Goal: Task Accomplishment & Management: Use online tool/utility

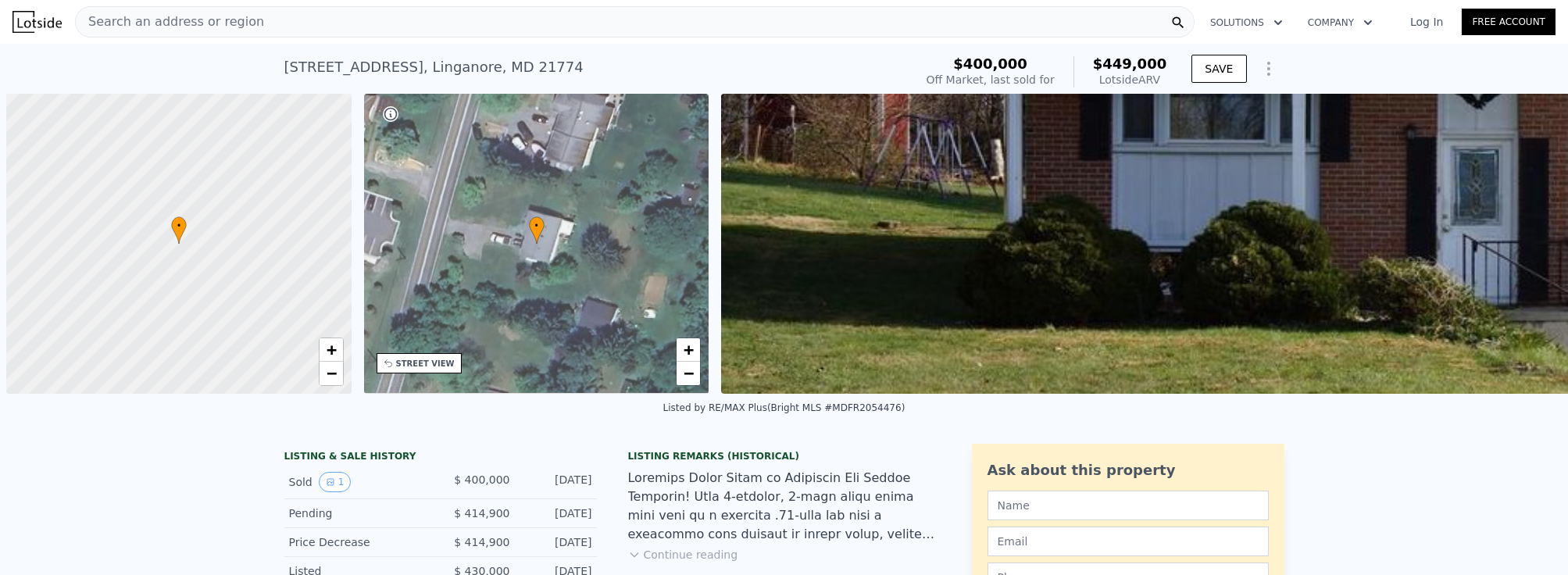
scroll to position [0, 6]
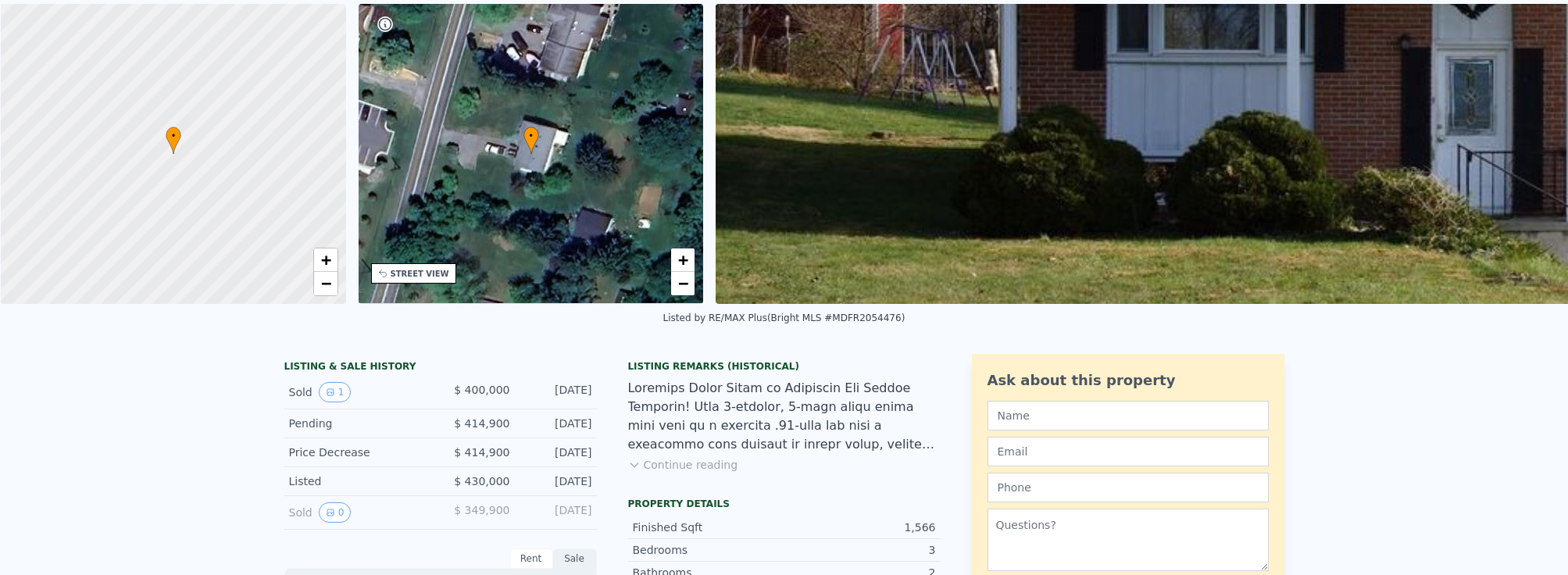
scroll to position [6, 0]
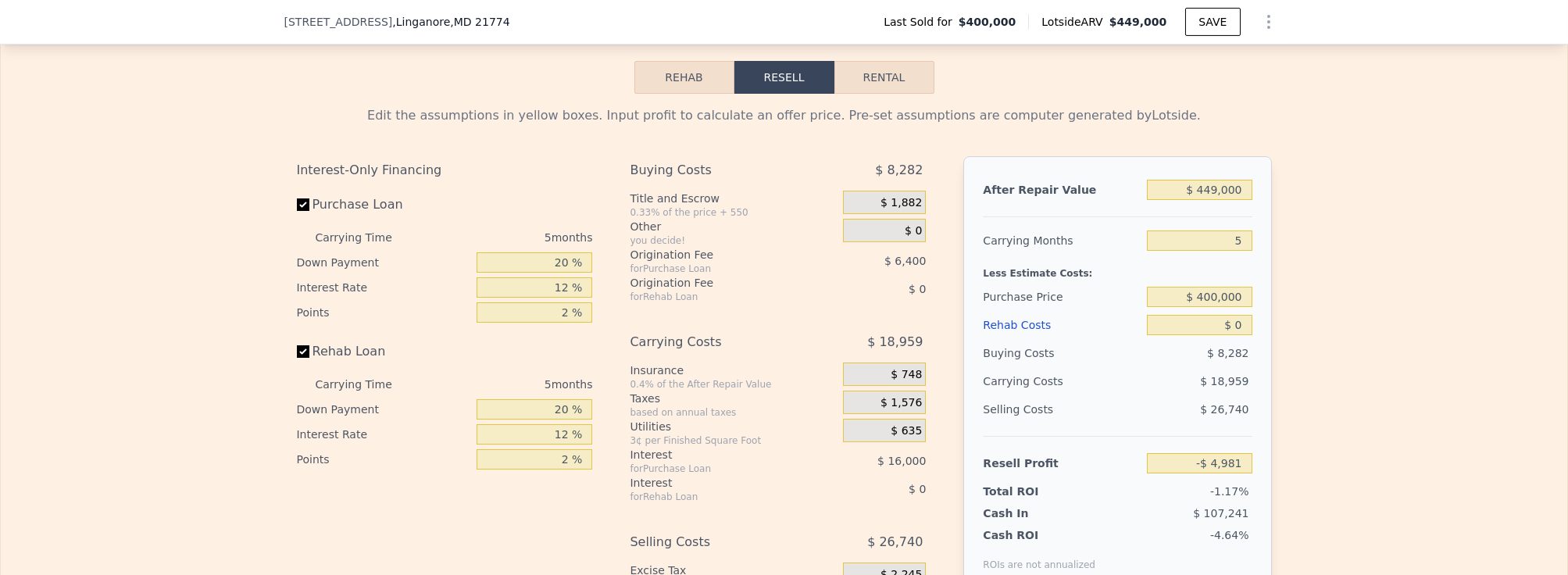
scroll to position [2191, 0]
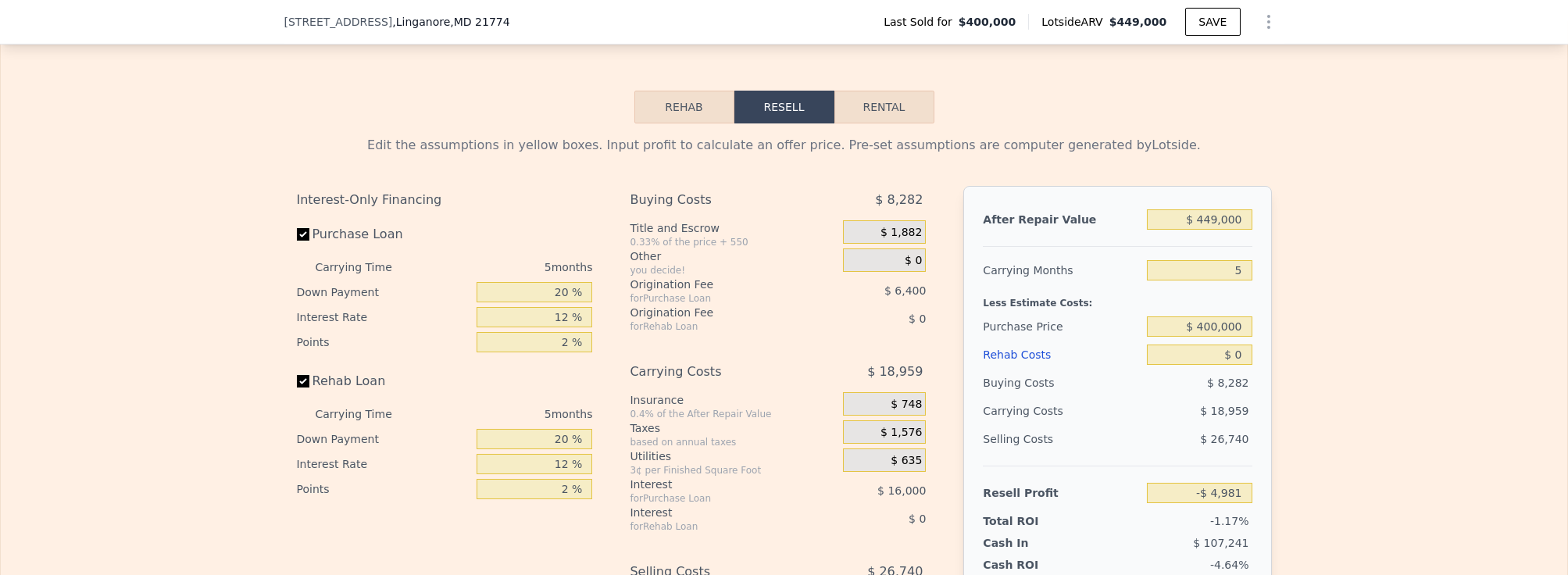
click at [682, 96] on button "Rehab" at bounding box center [685, 107] width 100 height 33
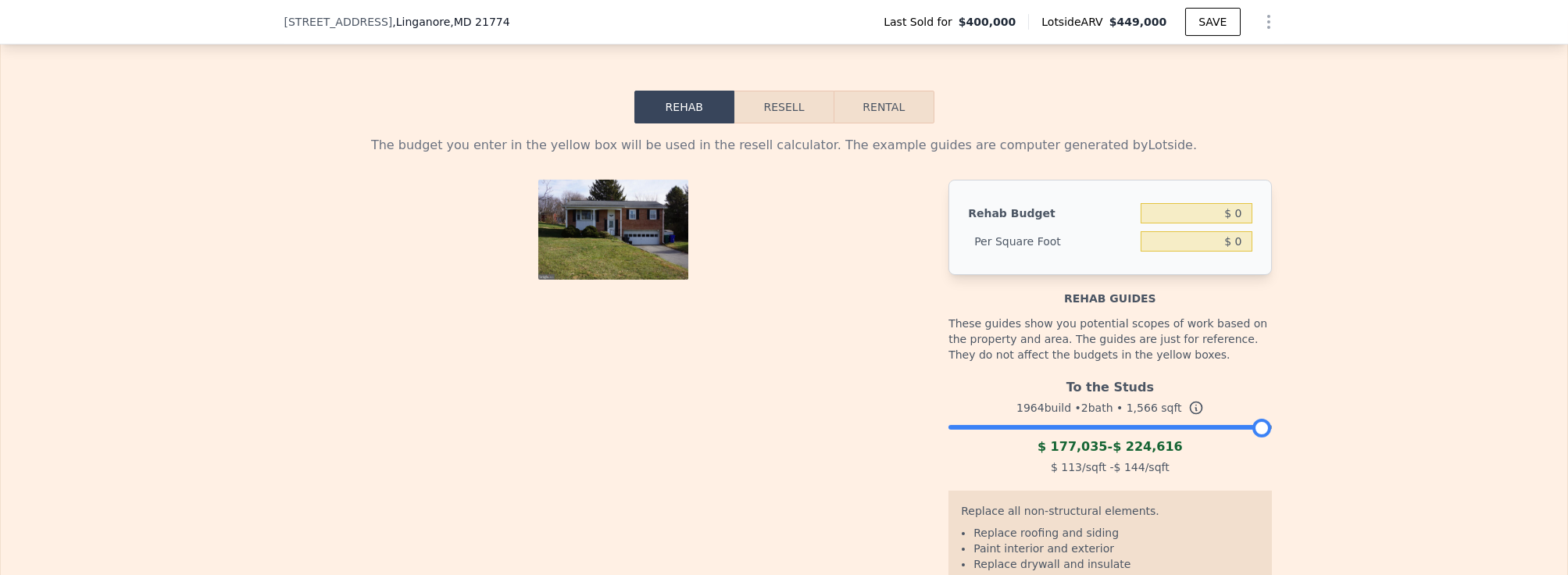
click at [794, 91] on button "Resell" at bounding box center [784, 107] width 99 height 33
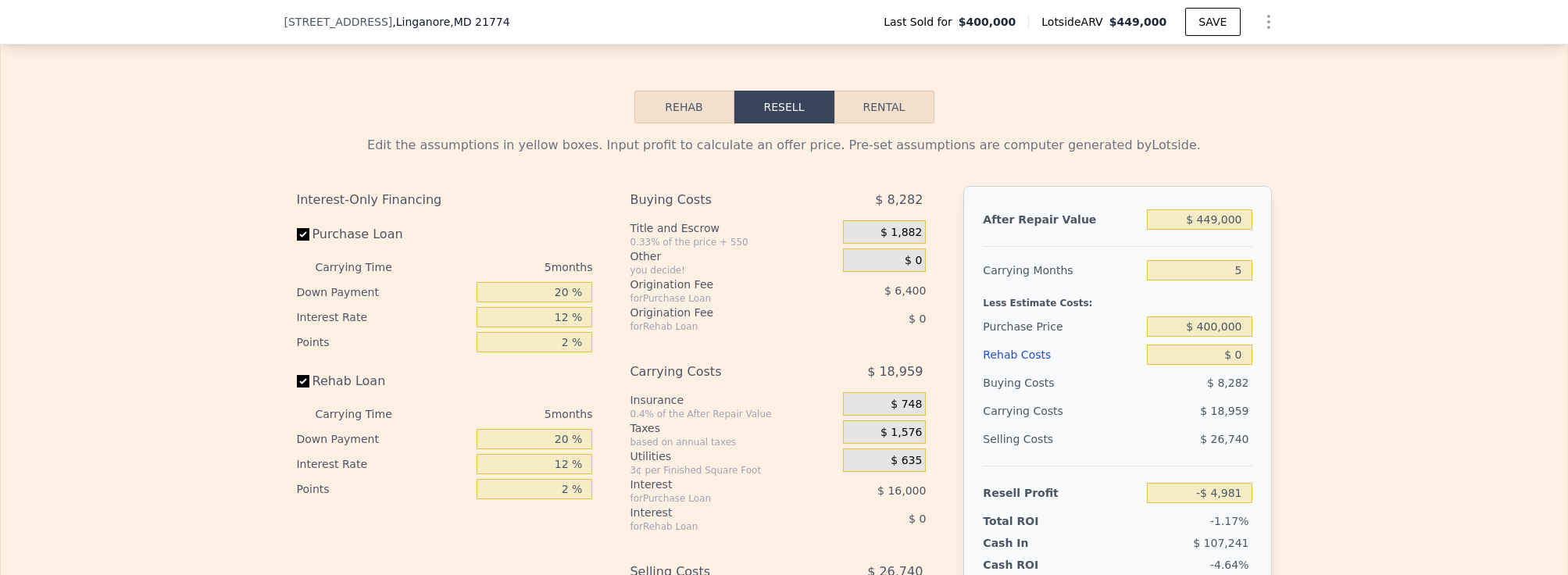
click at [677, 91] on button "Rehab" at bounding box center [685, 107] width 100 height 33
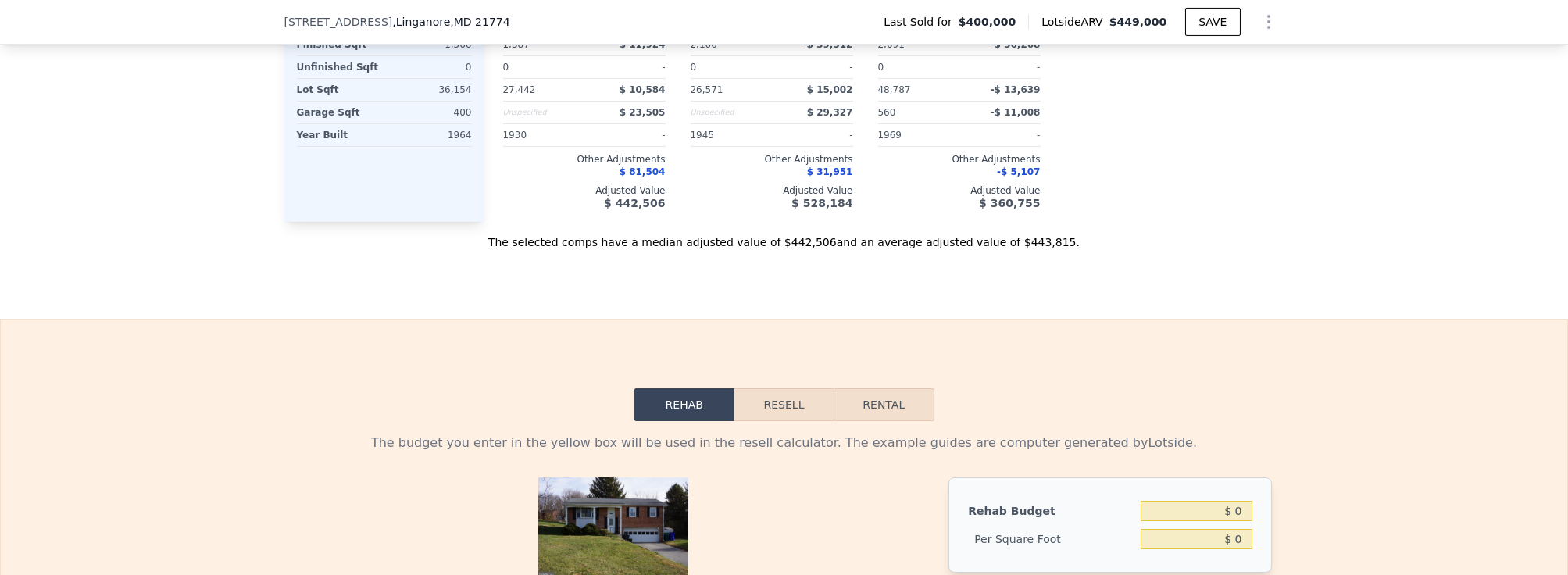
scroll to position [1978, 0]
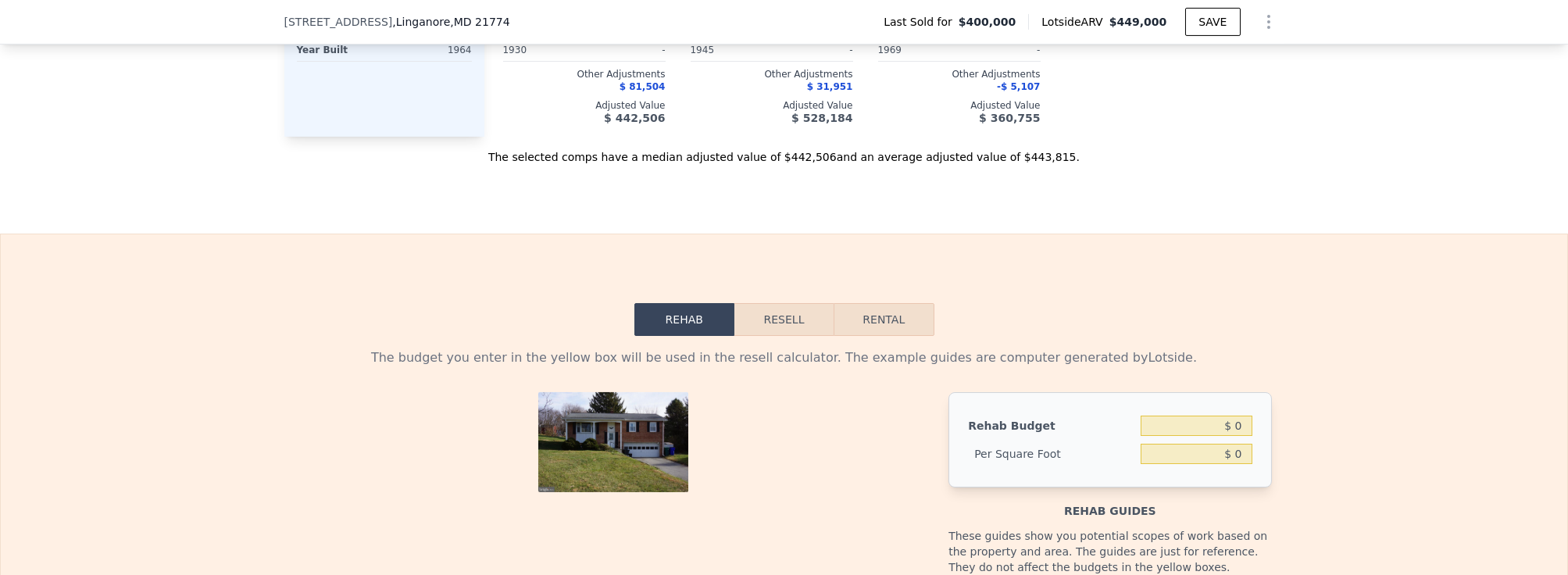
click at [787, 304] on button "Resell" at bounding box center [784, 320] width 99 height 33
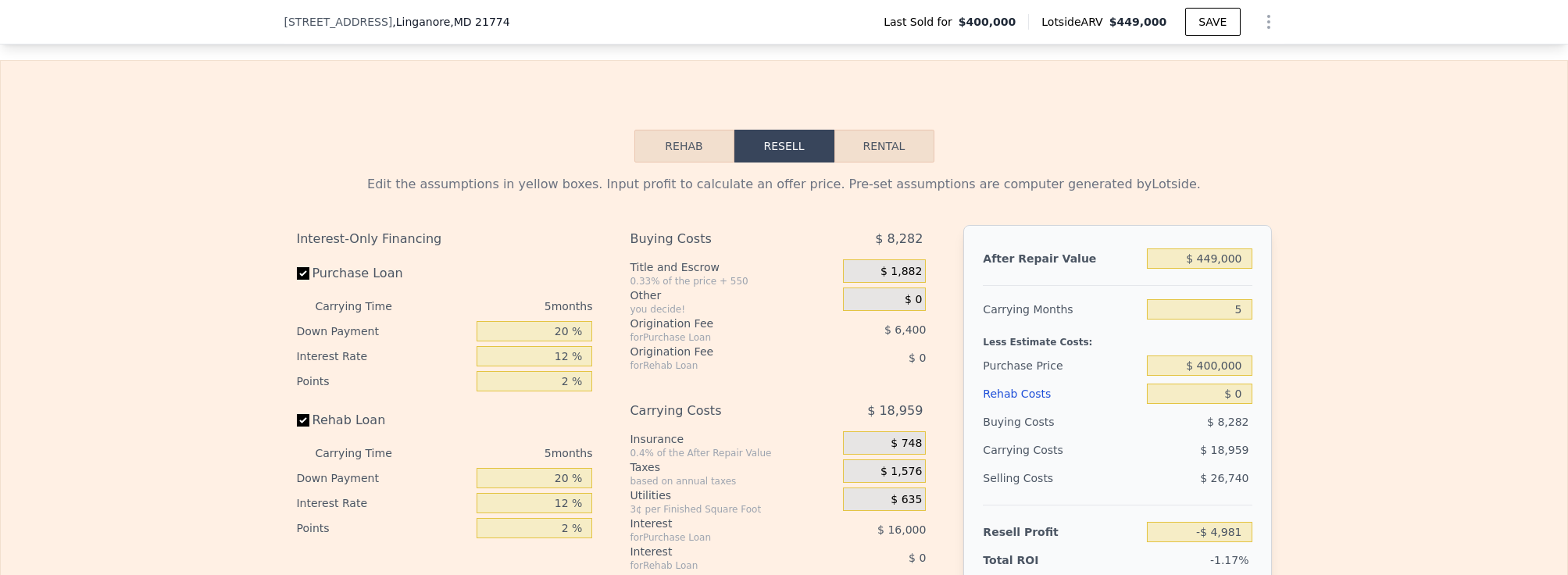
scroll to position [2262, 0]
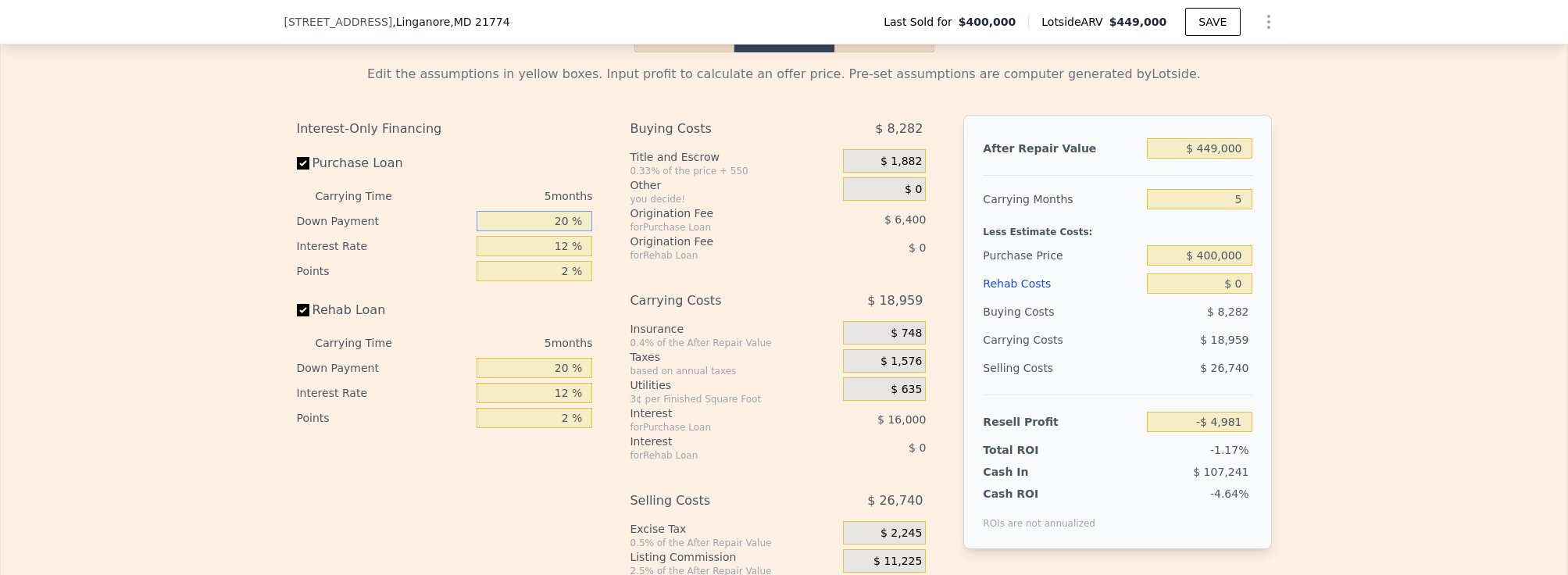
click at [560, 211] on input "20 %" at bounding box center [534, 220] width 115 height 20
type input "120 %"
type input "$ 23,019"
type input "10 %"
type input "-$ 7,781"
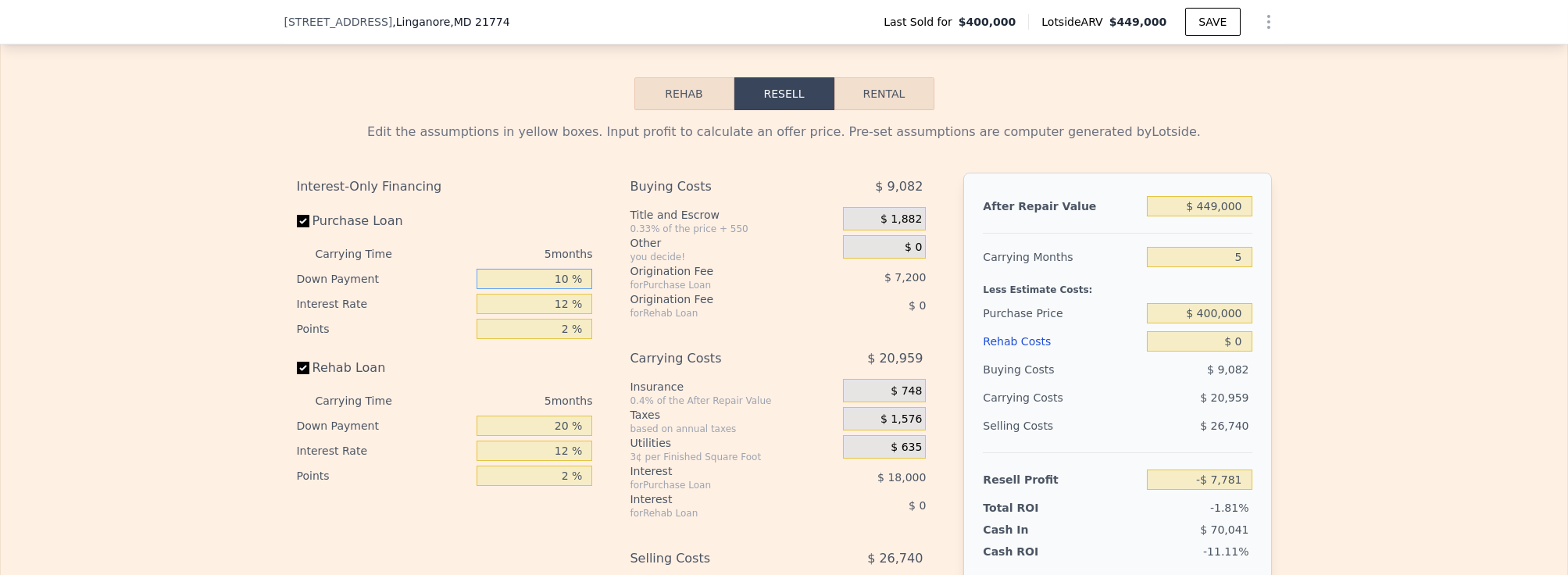
scroll to position [2120, 0]
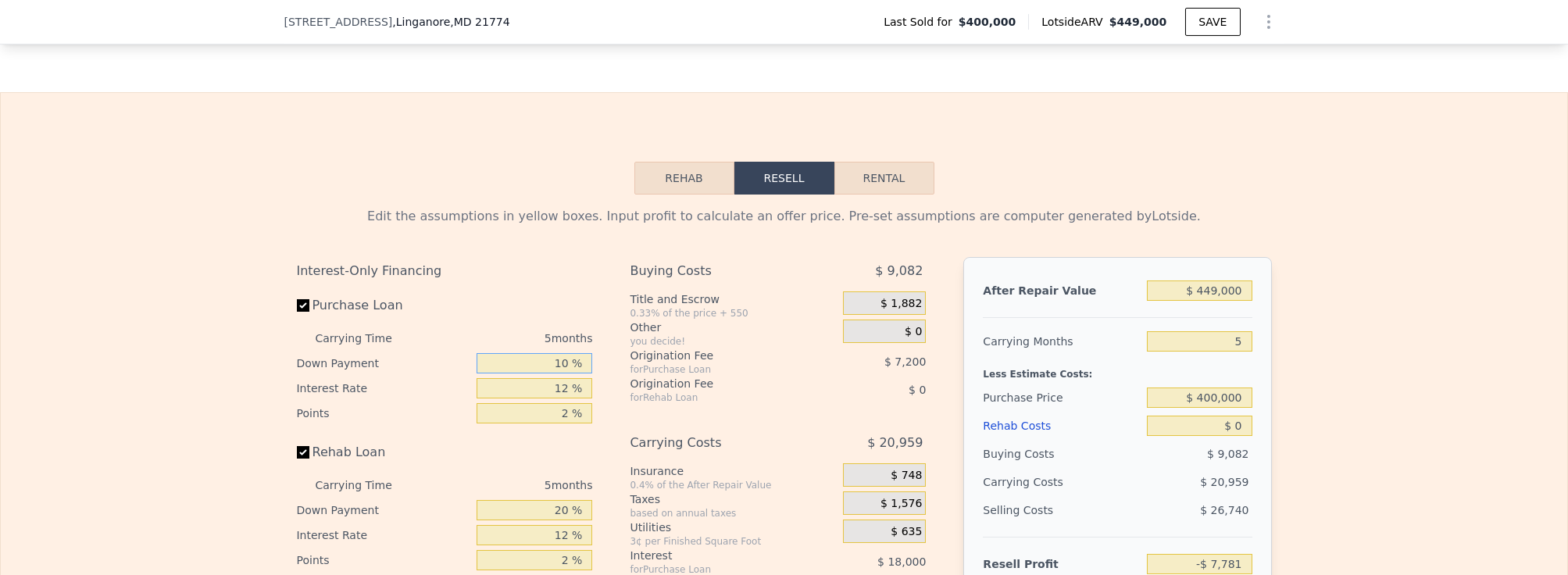
type input "10 %"
click at [552, 327] on div "5 months" at bounding box center [508, 339] width 169 height 25
click at [542, 327] on div "5 months" at bounding box center [508, 339] width 169 height 25
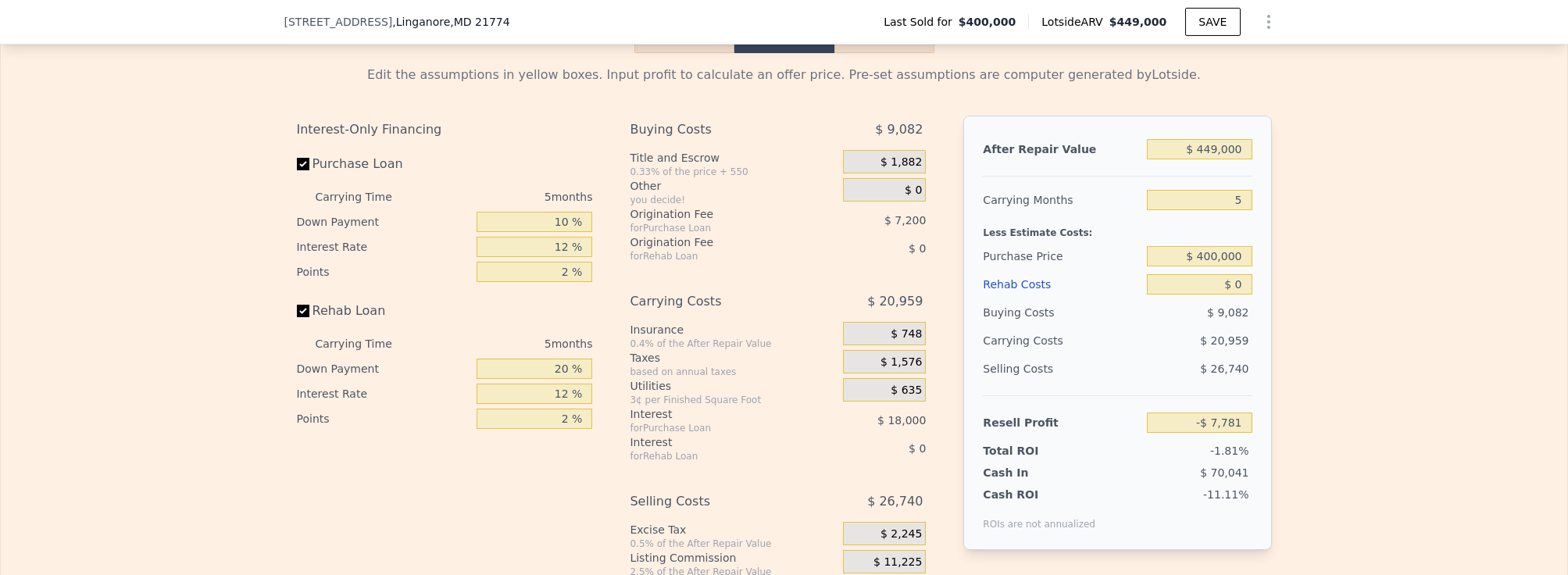
scroll to position [2404, 0]
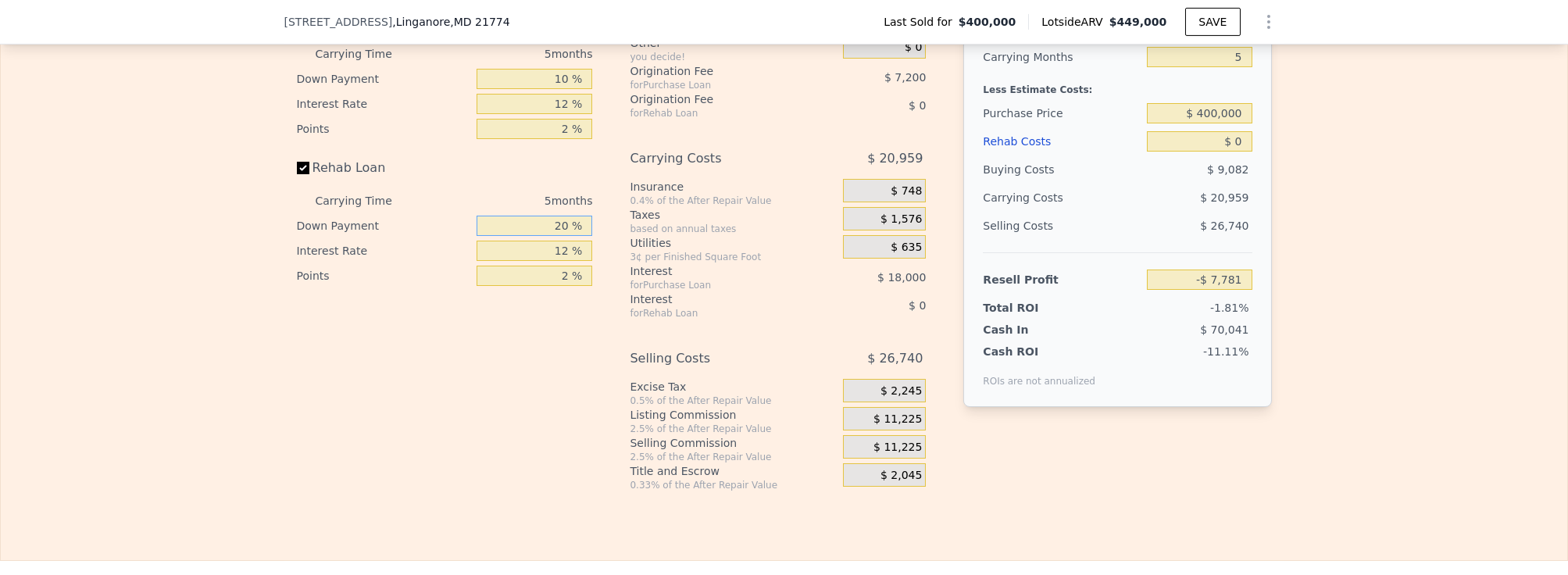
click at [560, 216] on input "20 %" at bounding box center [534, 225] width 115 height 20
click at [486, 330] on div "Interest-Only Financing Purchase Loan Carrying Time 5 months Down Payment 10 % …" at bounding box center [451, 232] width 308 height 519
type input "0 %"
click at [563, 240] on input "12 %" at bounding box center [534, 250] width 115 height 20
type input "1 %"
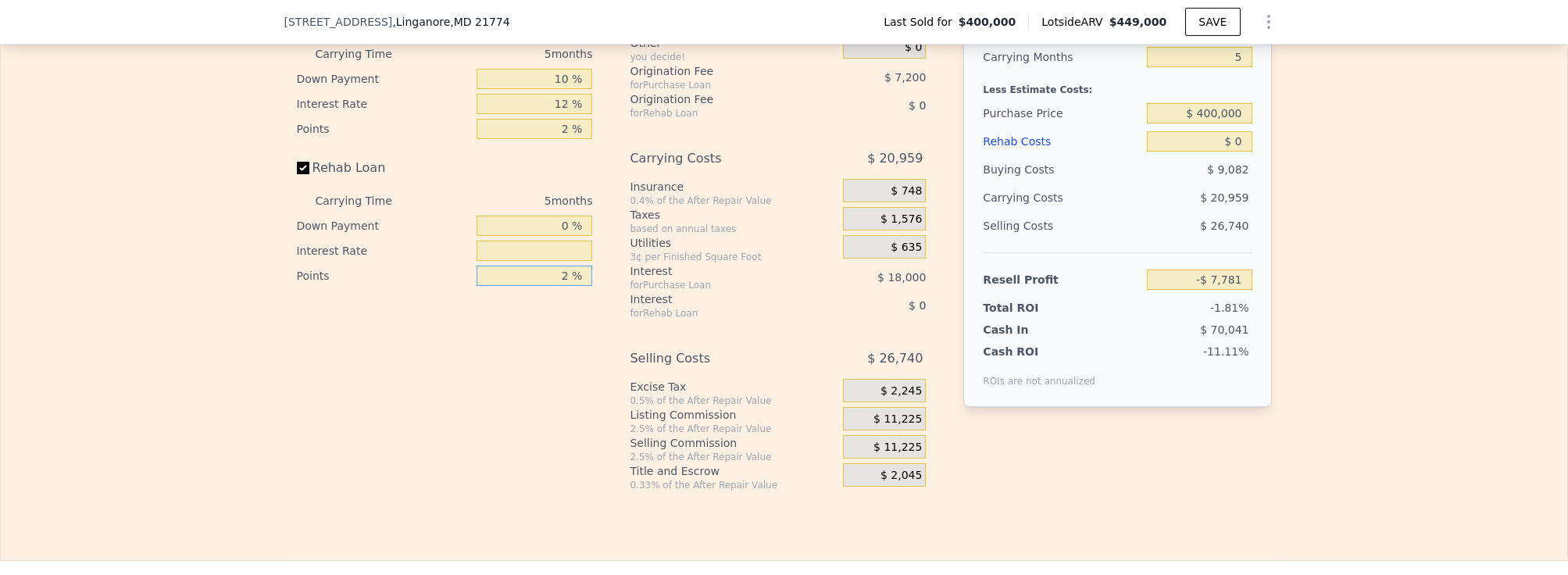
click at [575, 266] on input "2 %" at bounding box center [534, 275] width 115 height 20
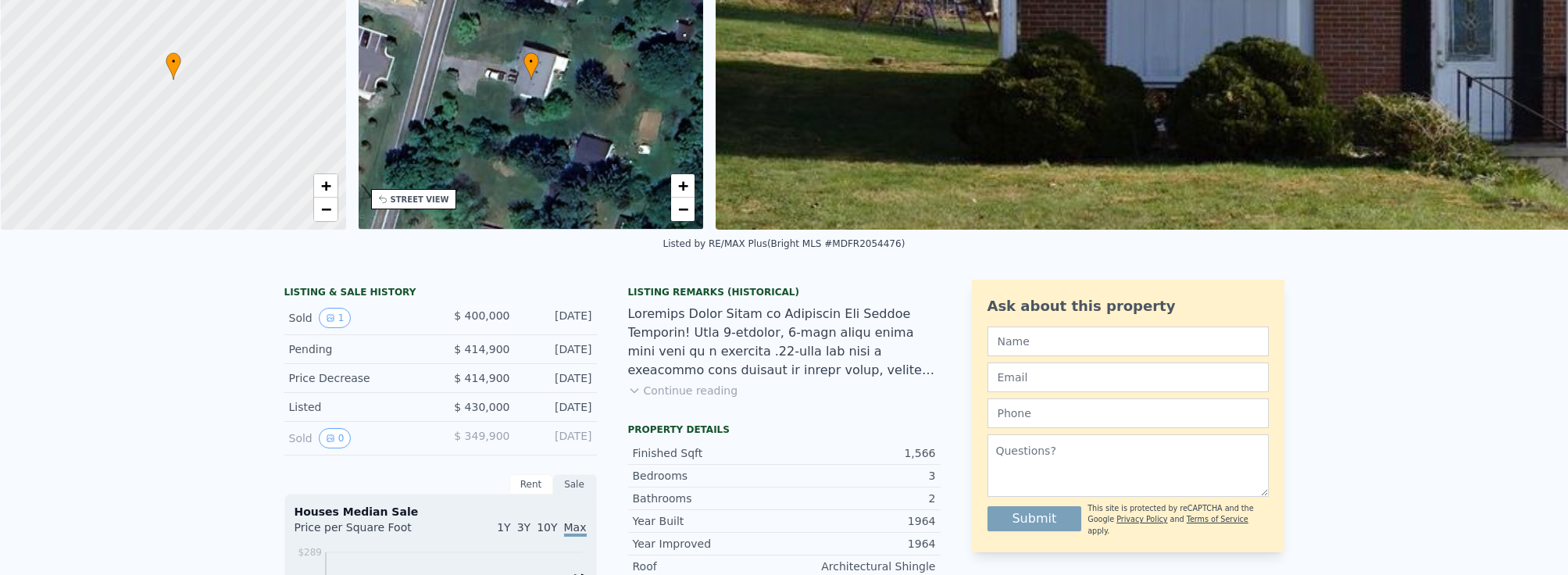
scroll to position [0, 0]
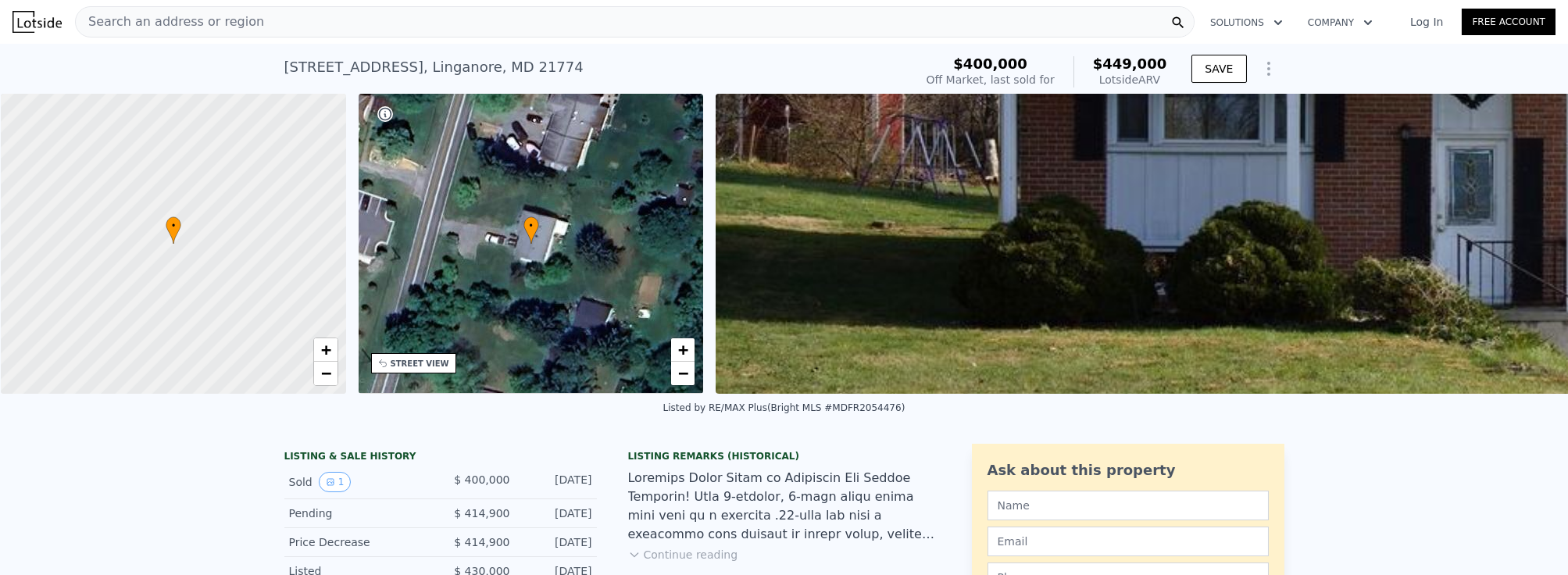
click at [1260, 62] on icon "Show Options" at bounding box center [1269, 69] width 19 height 19
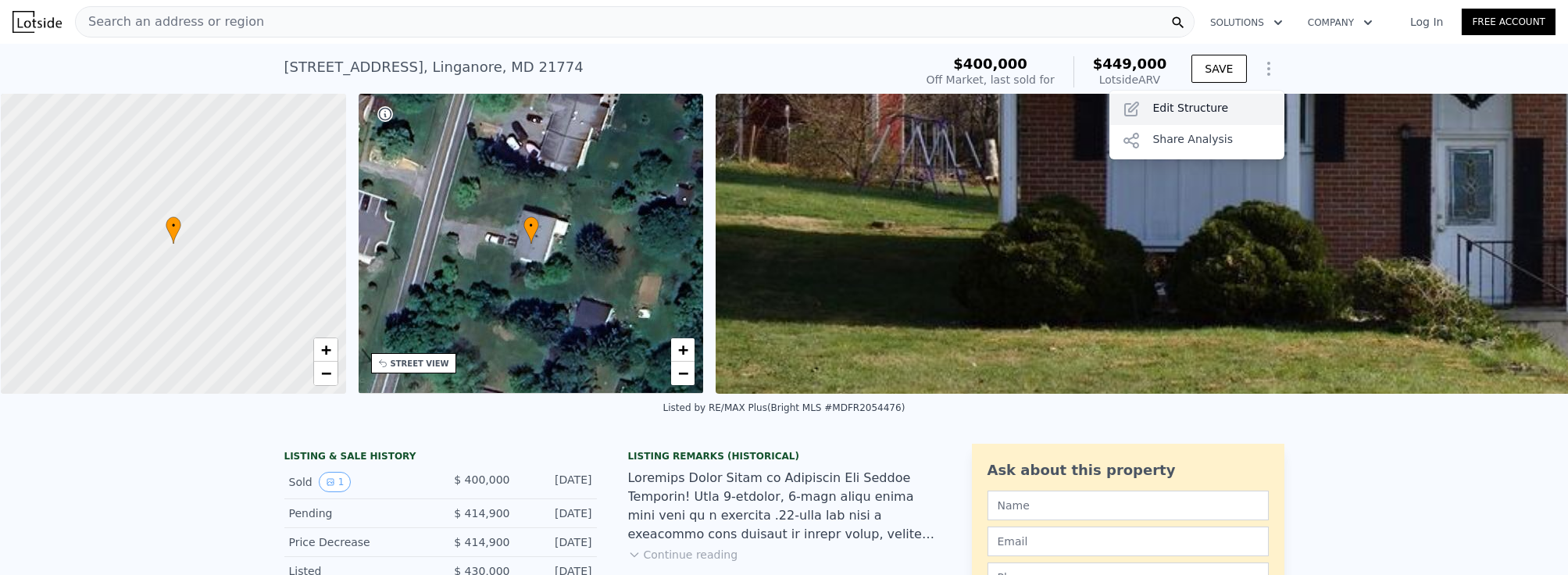
click at [1226, 103] on div "Edit Structure" at bounding box center [1196, 109] width 175 height 31
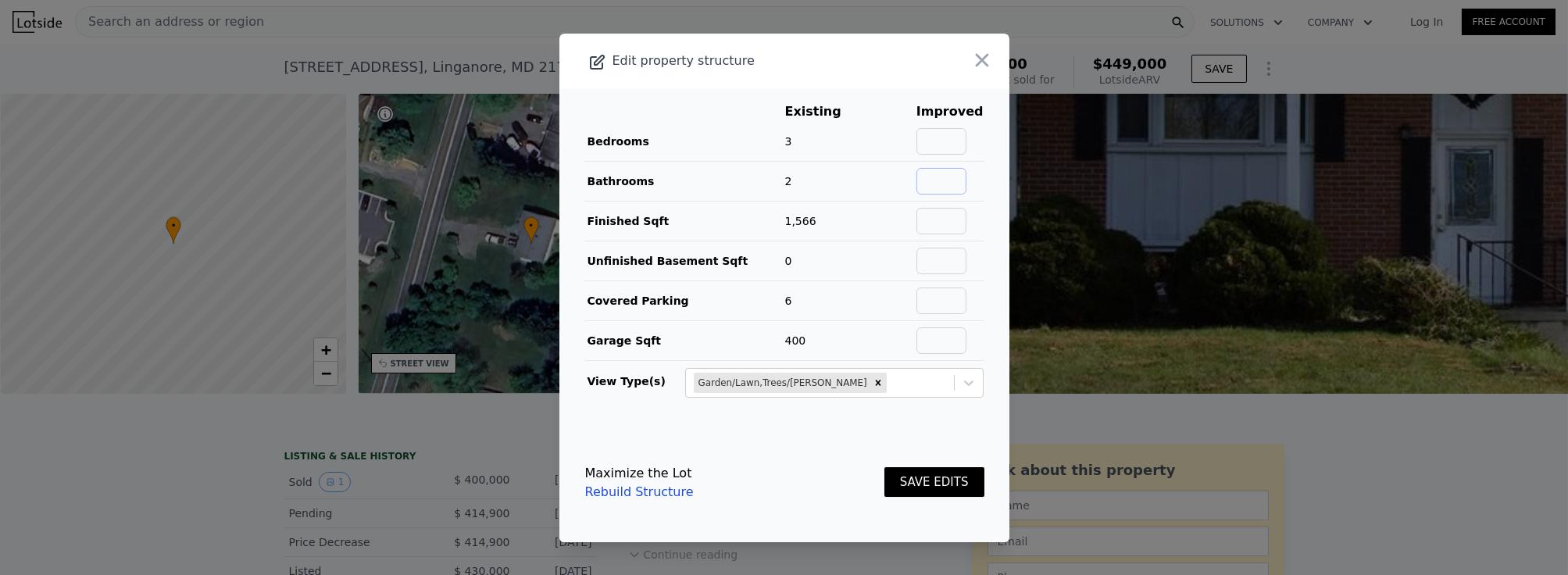
click at [933, 183] on input "text" at bounding box center [941, 182] width 50 height 26
type input "3"
click at [857, 234] on td "1,566" at bounding box center [826, 220] width 81 height 40
click at [940, 337] on input "text" at bounding box center [941, 340] width 50 height 26
type input "675"
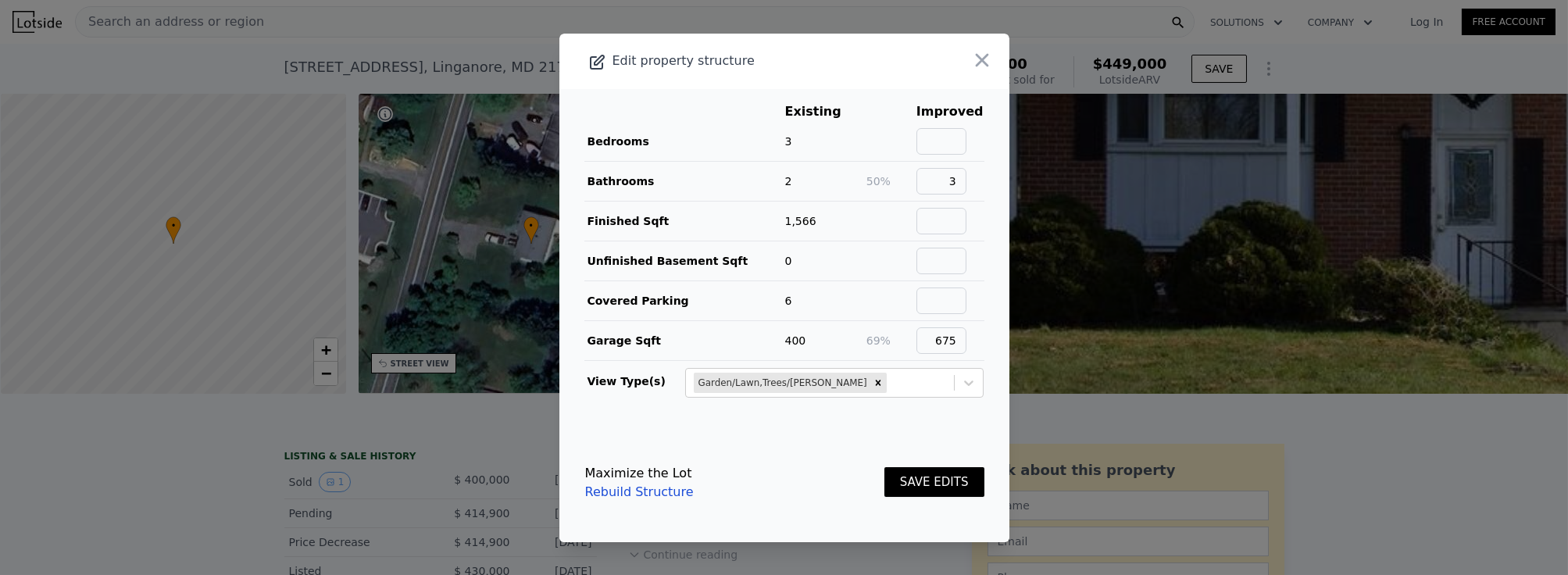
click at [659, 488] on link "Rebuild Structure" at bounding box center [639, 493] width 109 height 19
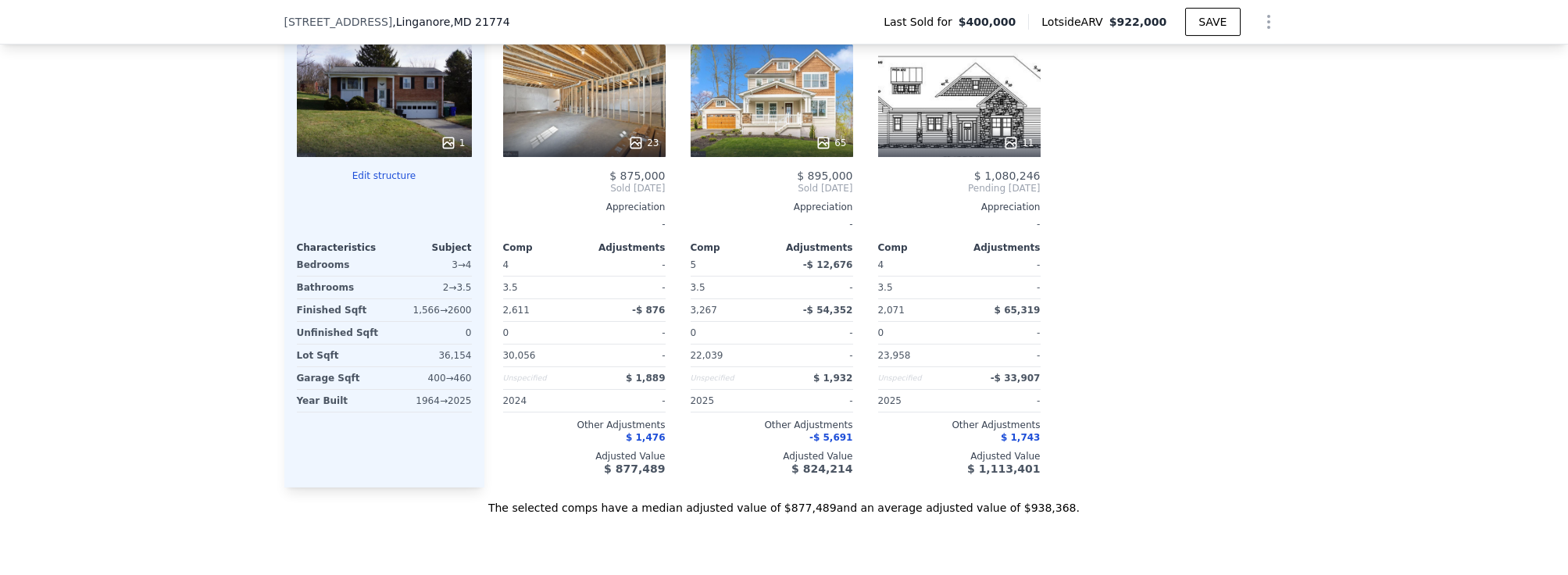
scroll to position [1557, 0]
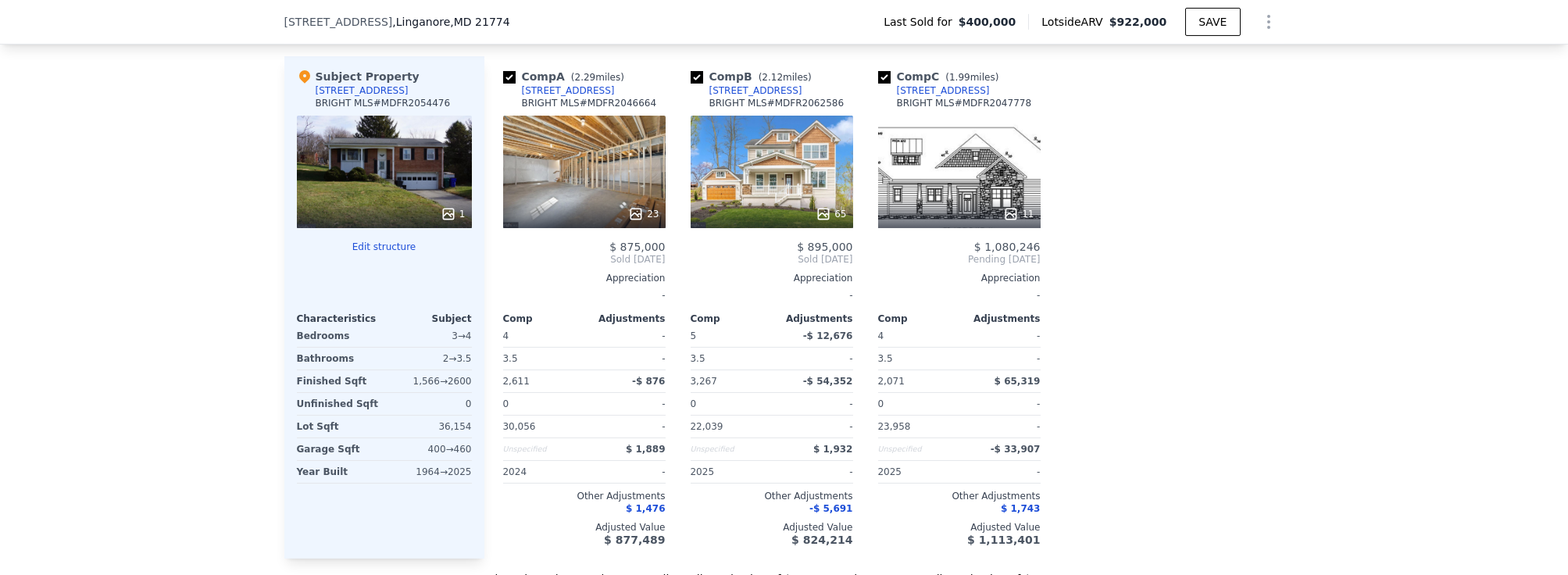
click at [543, 143] on div "23" at bounding box center [584, 171] width 163 height 113
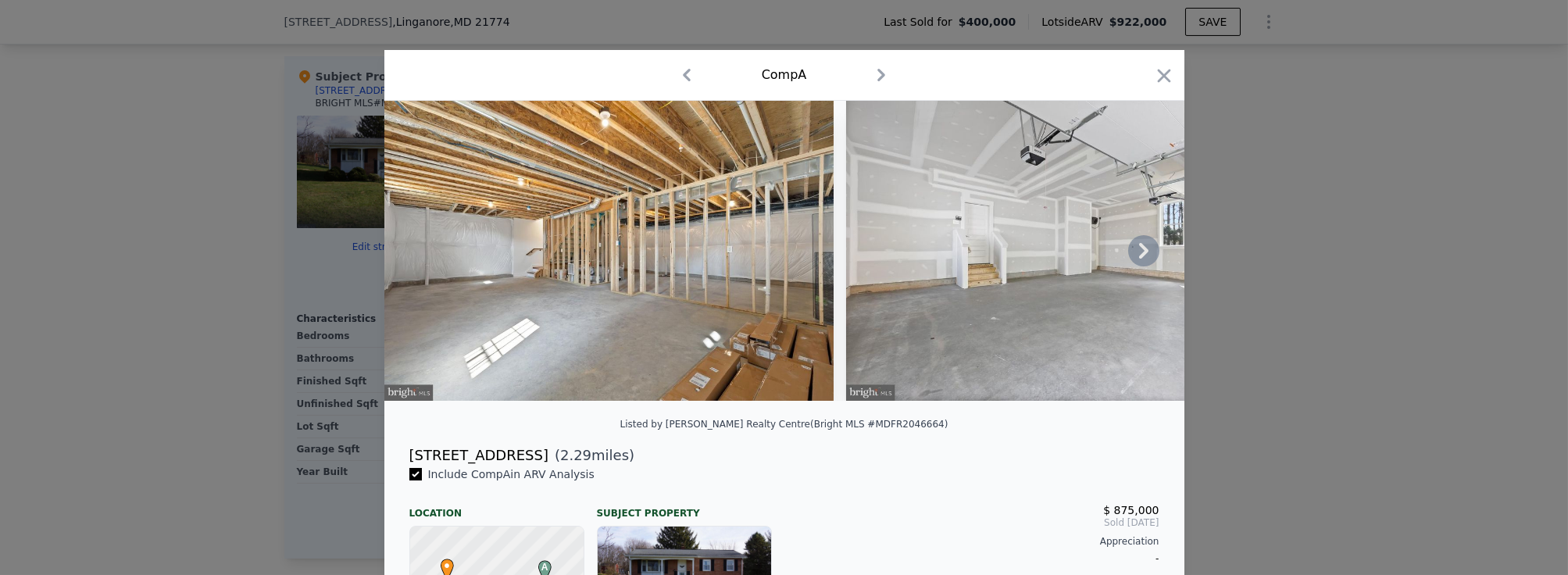
click at [1136, 263] on icon at bounding box center [1143, 251] width 31 height 31
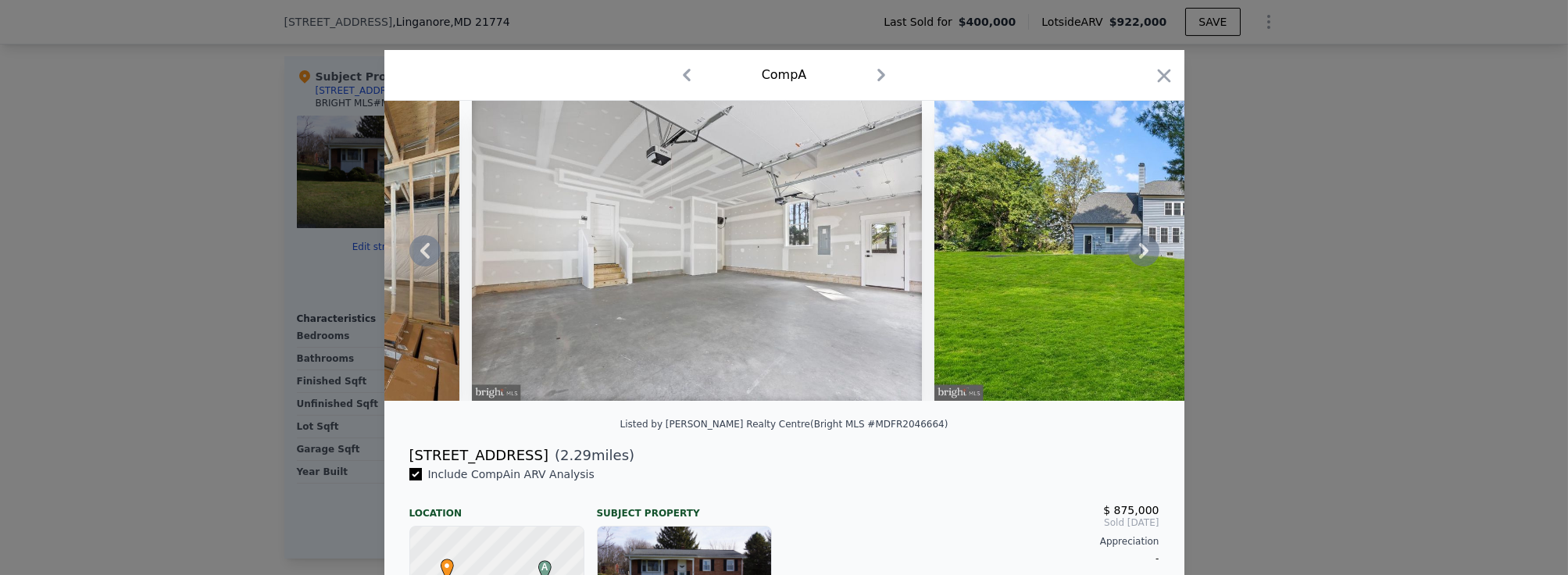
click at [1136, 263] on icon at bounding box center [1143, 251] width 31 height 31
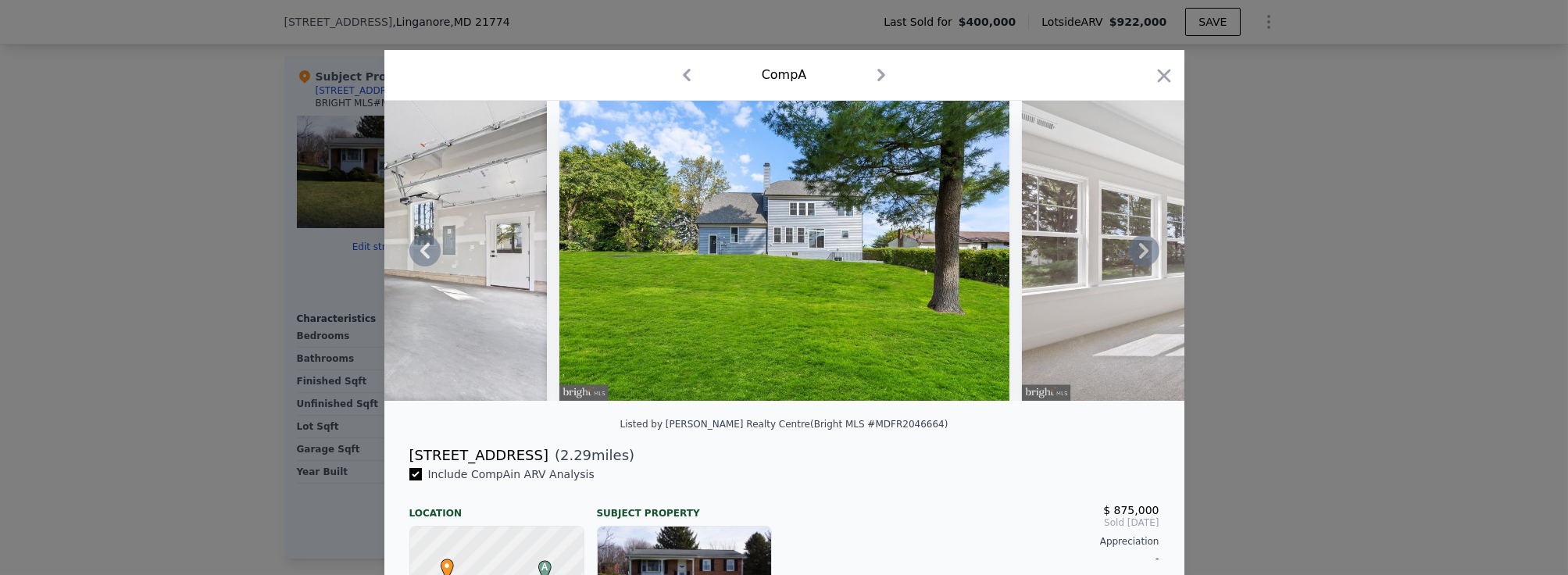
click at [1136, 263] on icon at bounding box center [1143, 251] width 31 height 31
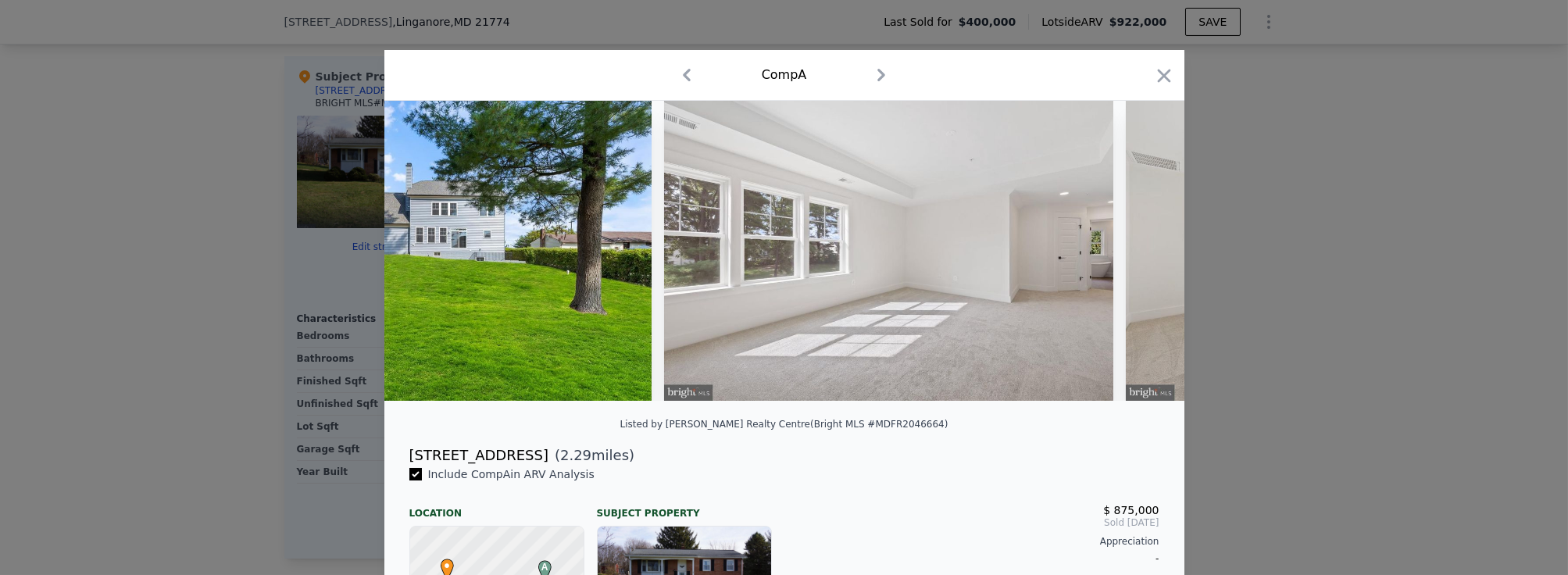
scroll to position [0, 1124]
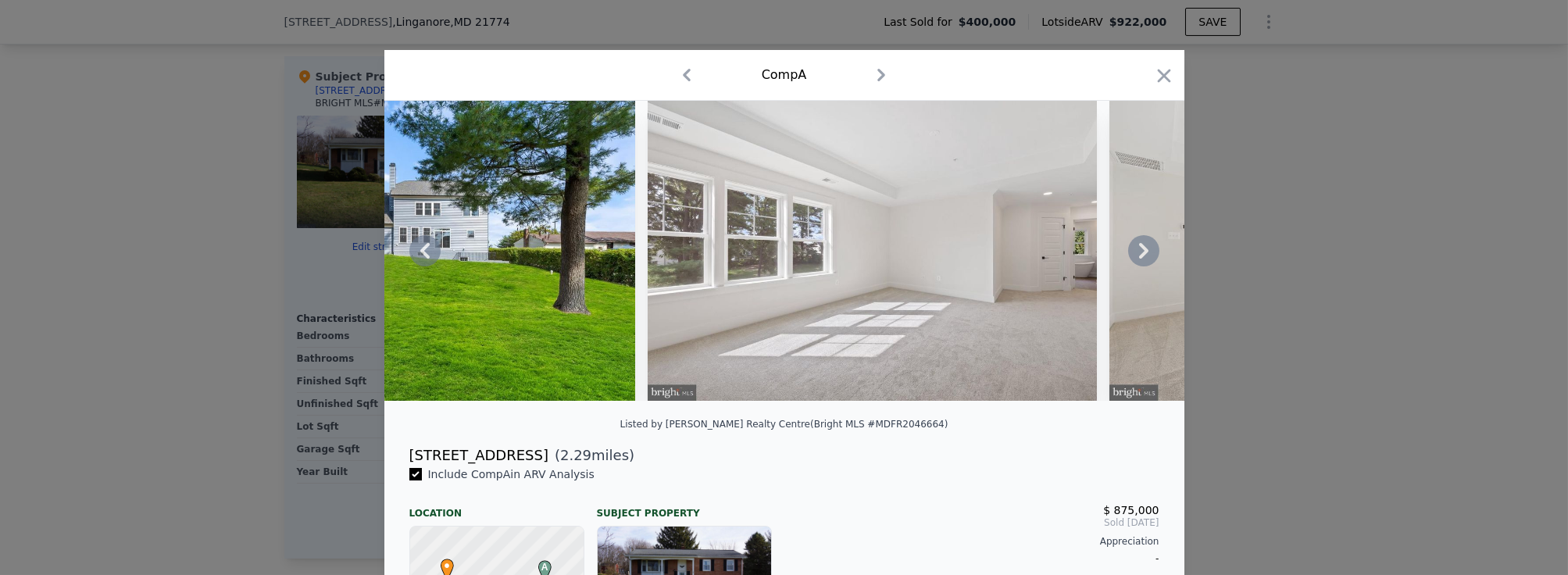
click at [1136, 263] on icon at bounding box center [1143, 251] width 31 height 31
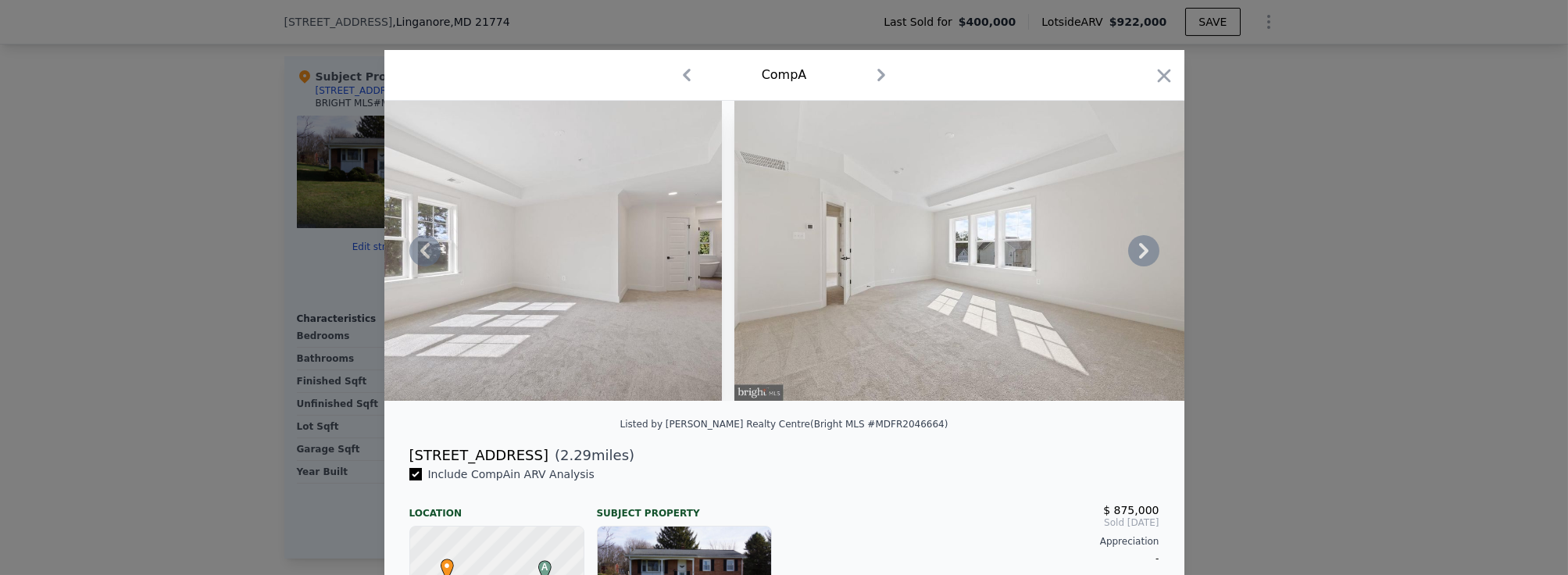
click at [1136, 263] on icon at bounding box center [1143, 251] width 31 height 31
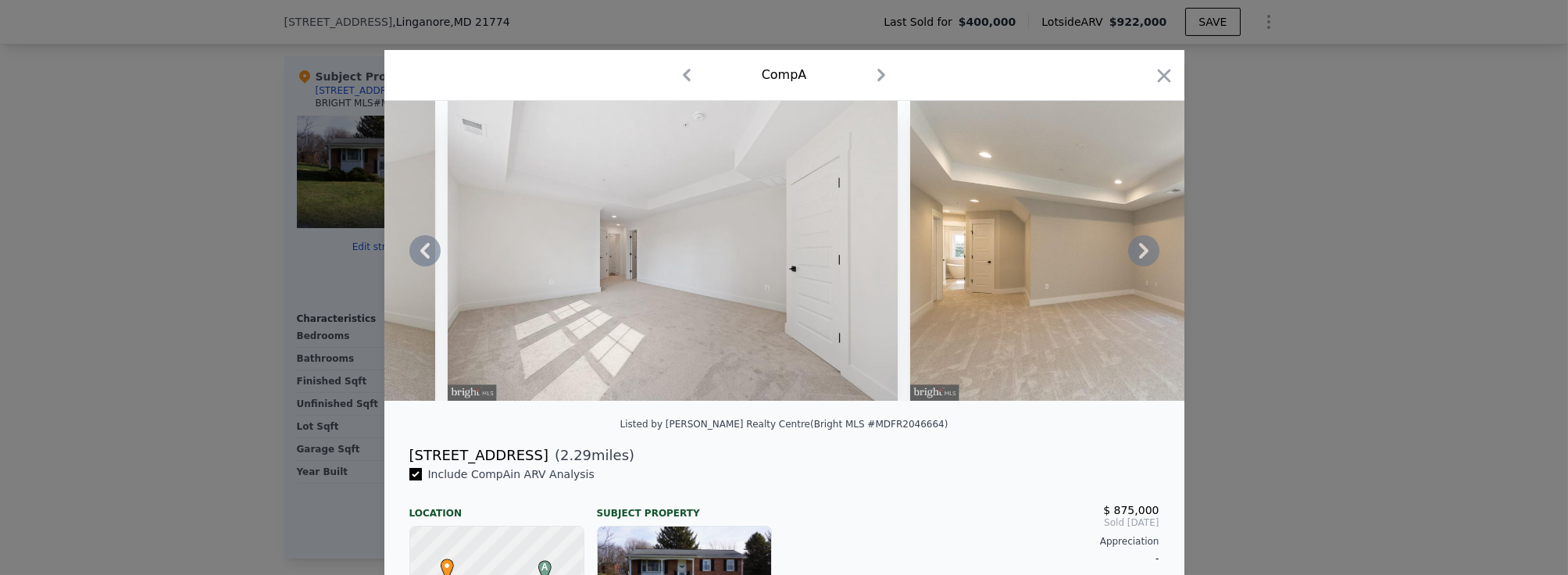
click at [1136, 258] on icon at bounding box center [1143, 251] width 31 height 31
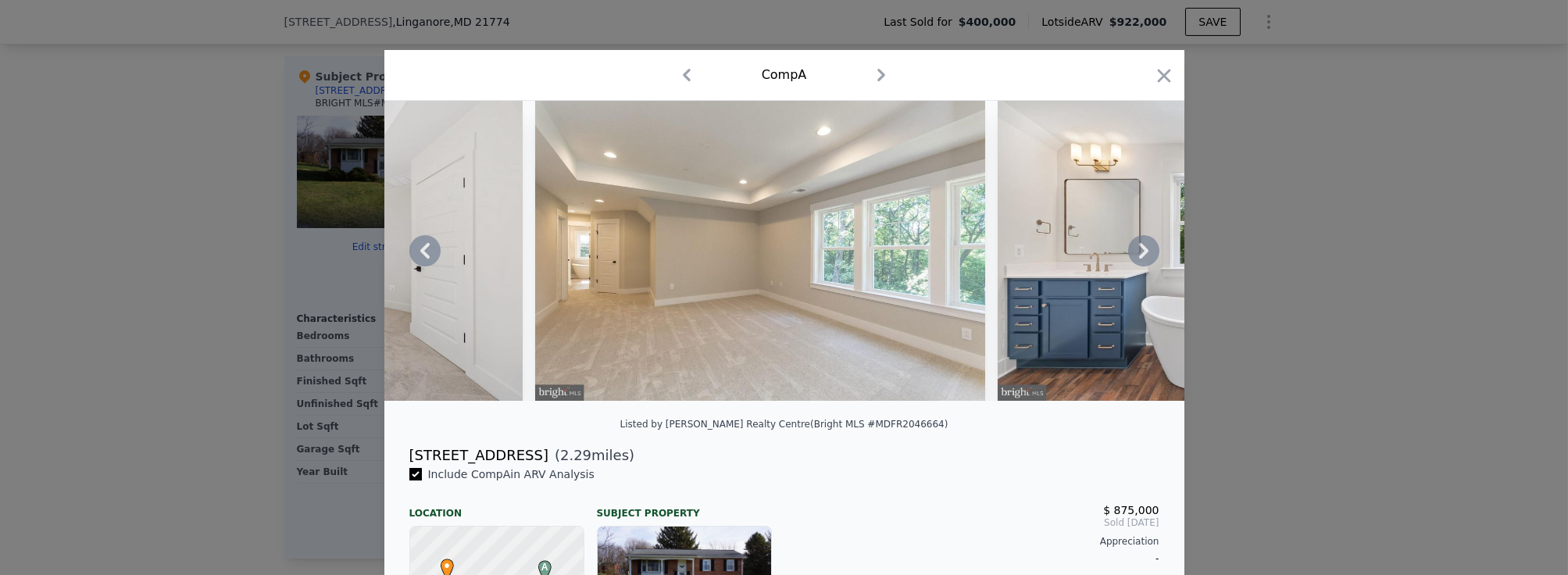
click at [1136, 258] on icon at bounding box center [1143, 251] width 31 height 31
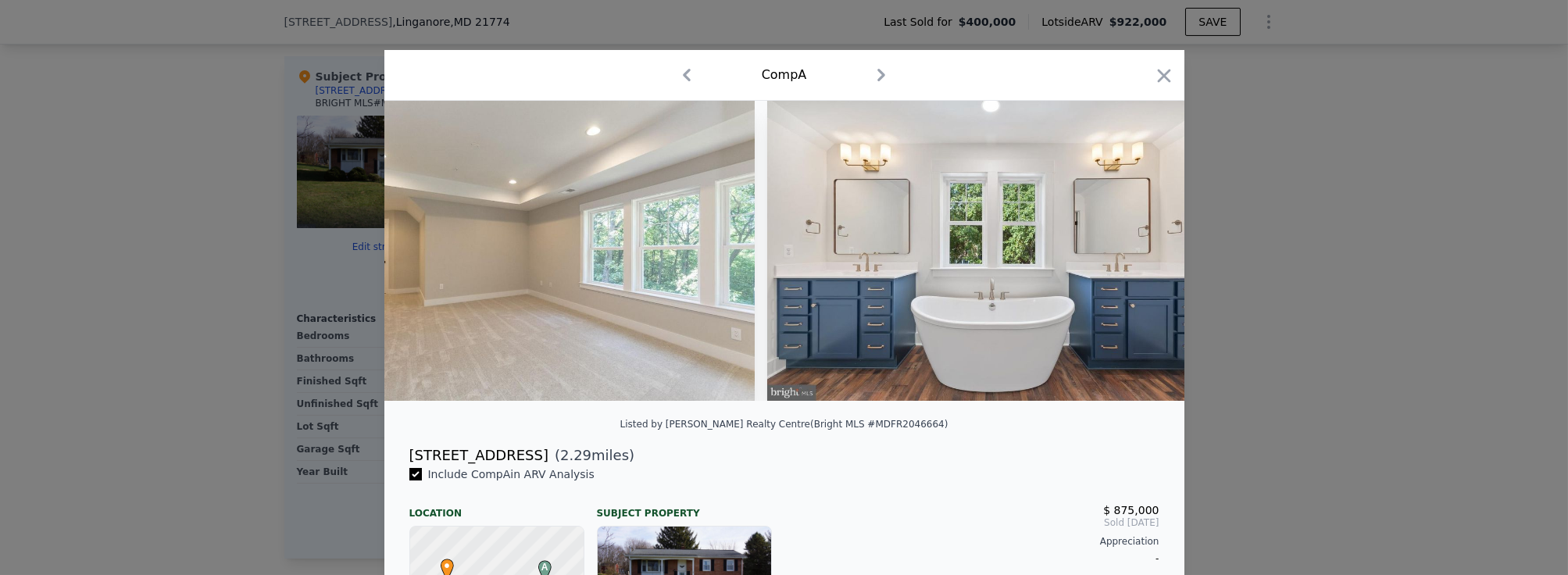
scroll to position [0, 2998]
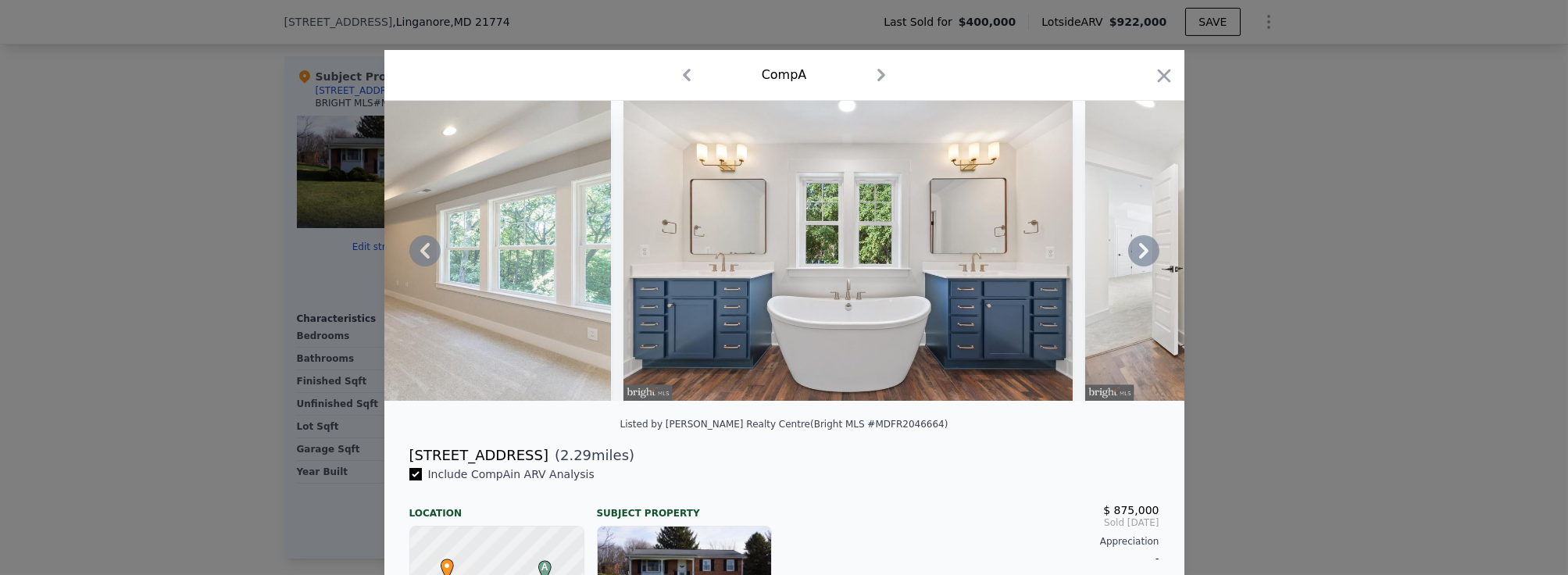
click at [1136, 258] on icon at bounding box center [1143, 251] width 31 height 31
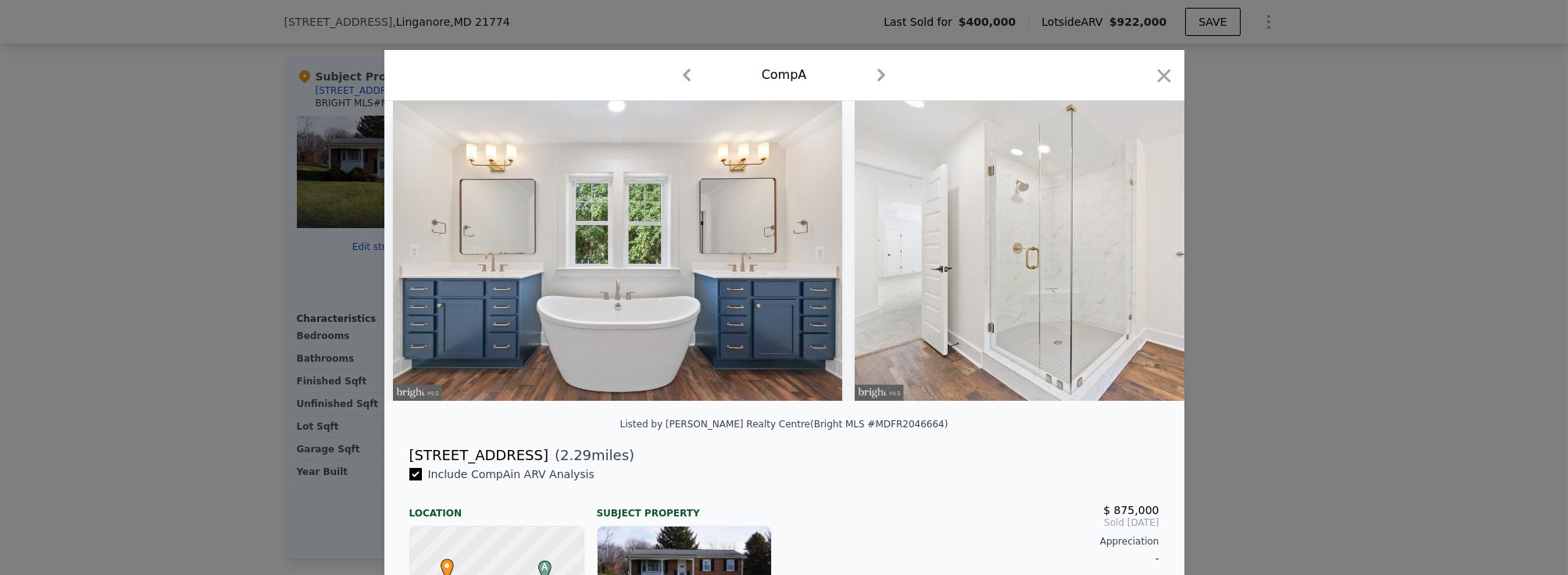
scroll to position [0, 3372]
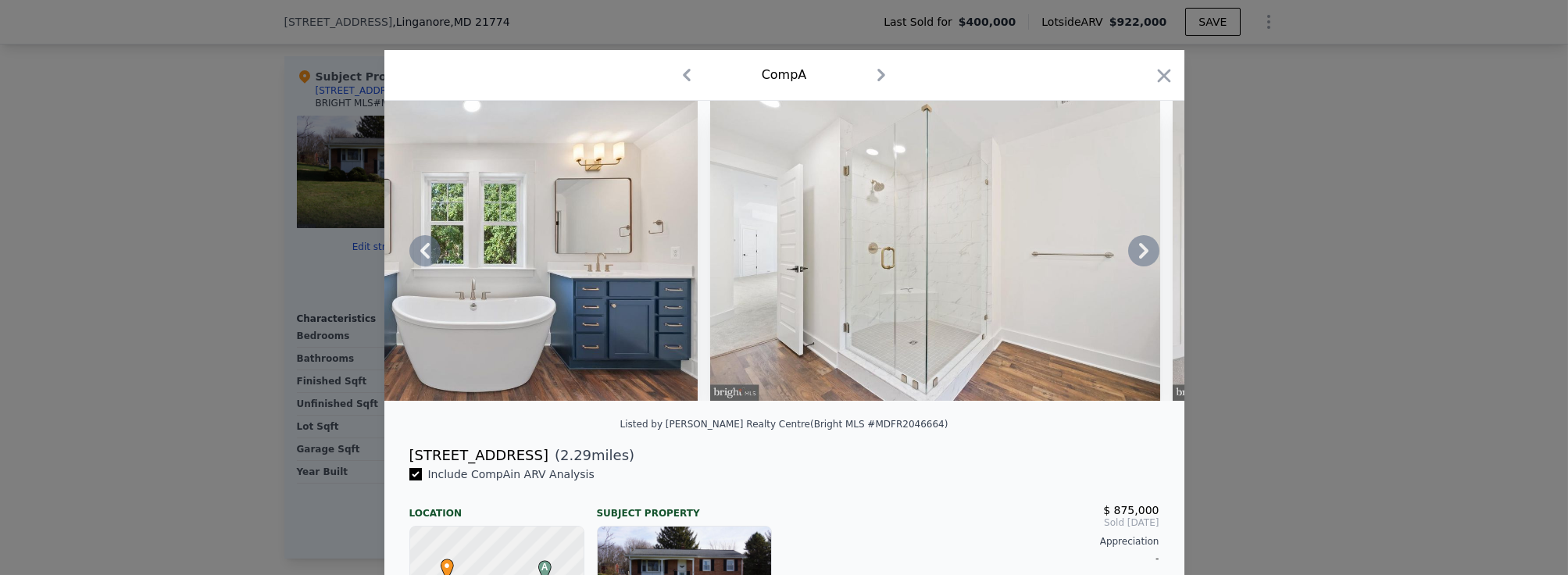
click at [1136, 258] on icon at bounding box center [1143, 251] width 31 height 31
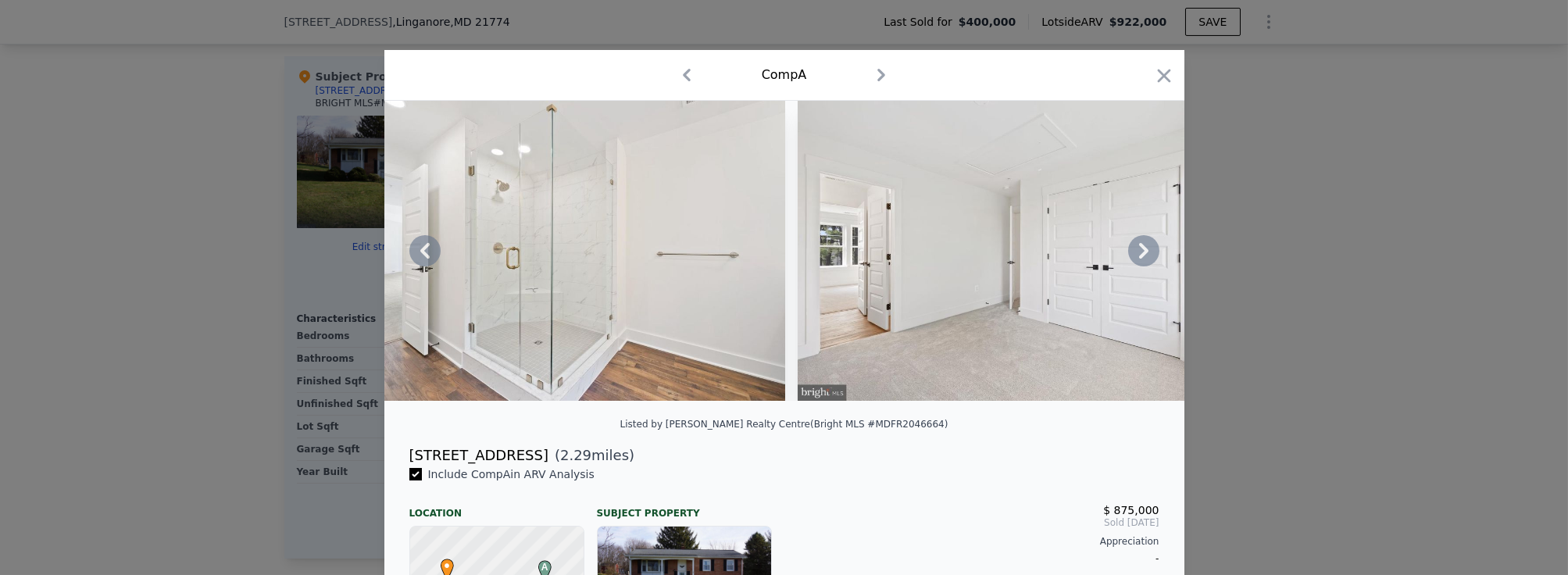
click at [1136, 258] on icon at bounding box center [1143, 251] width 31 height 31
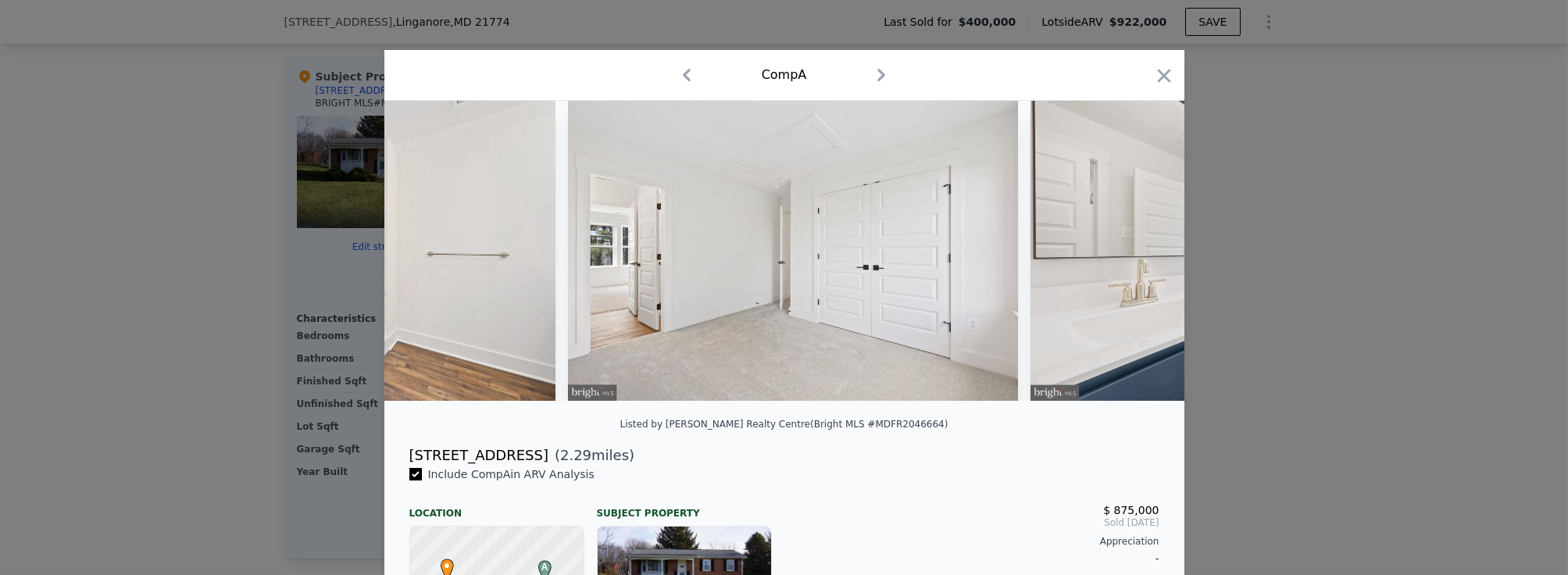
scroll to position [0, 4122]
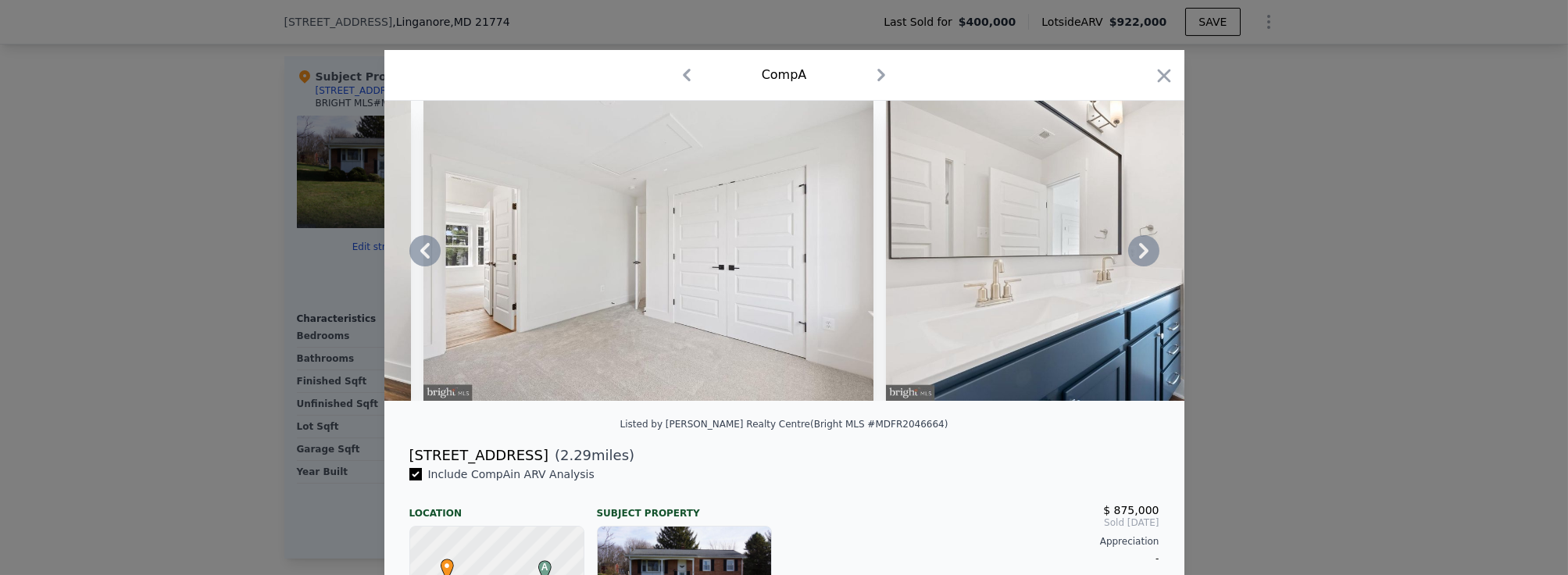
click at [1136, 258] on icon at bounding box center [1143, 251] width 31 height 31
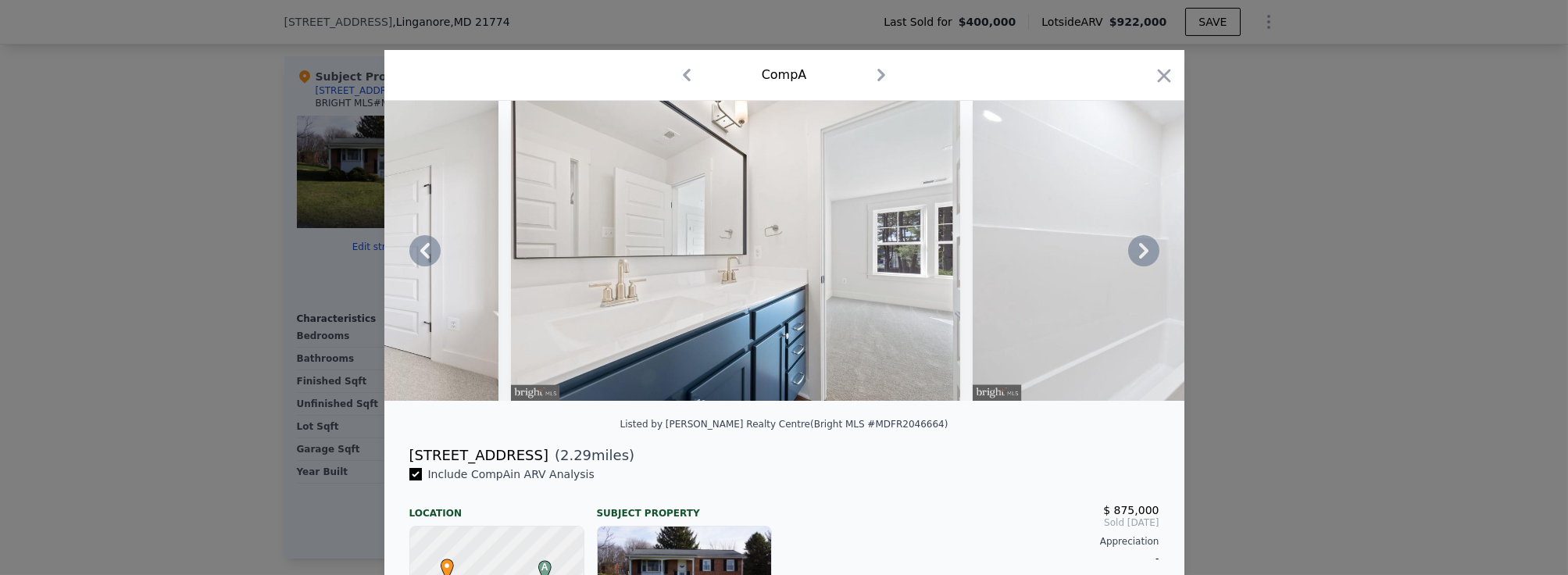
click at [1136, 258] on icon at bounding box center [1143, 251] width 31 height 31
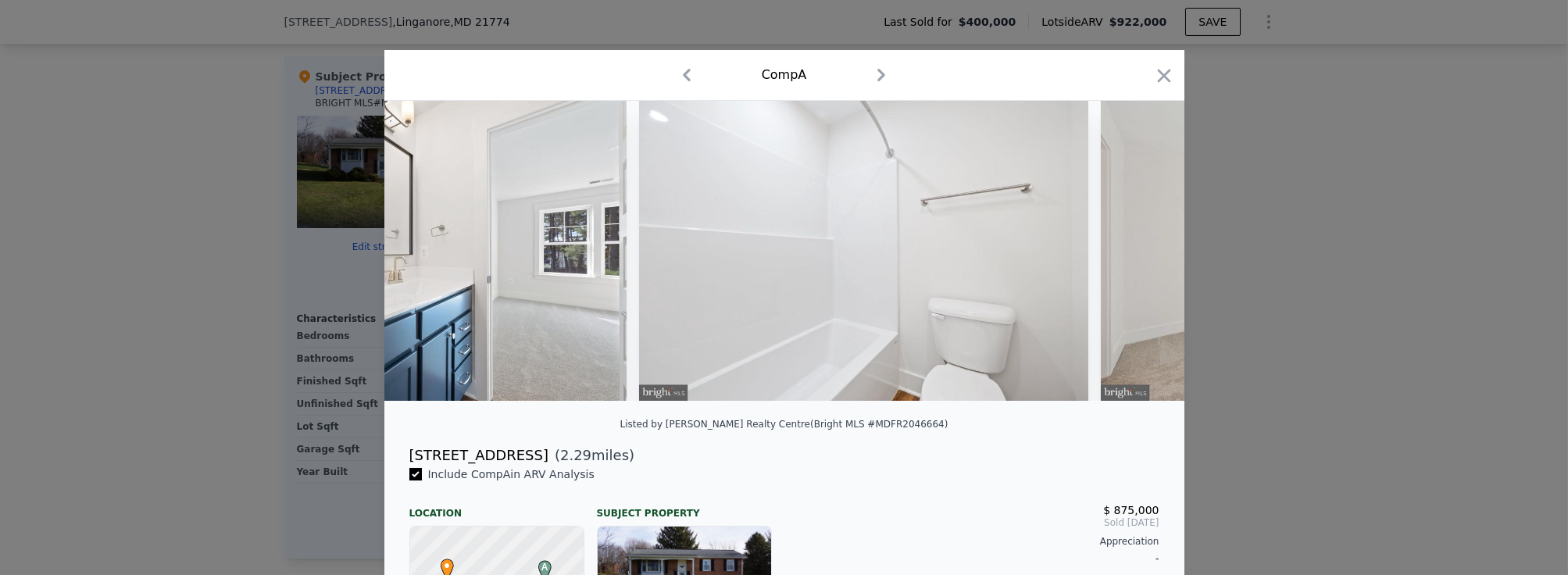
scroll to position [0, 4872]
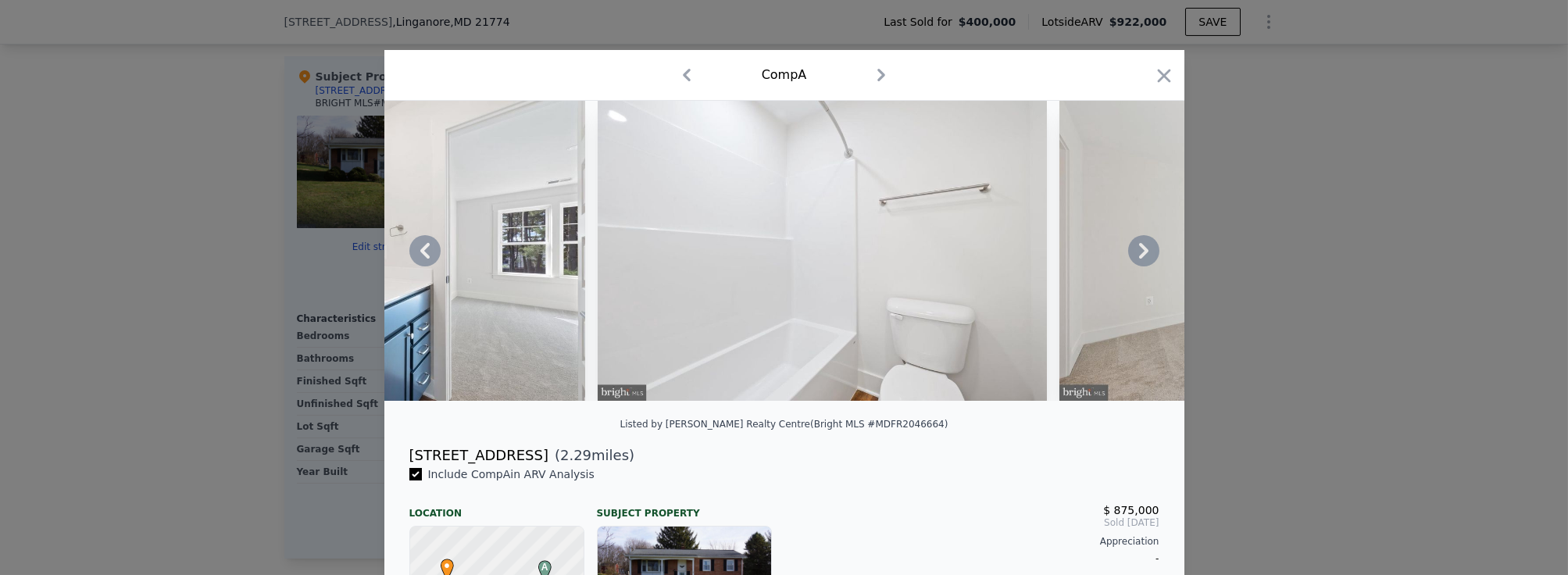
click at [1136, 258] on icon at bounding box center [1143, 251] width 31 height 31
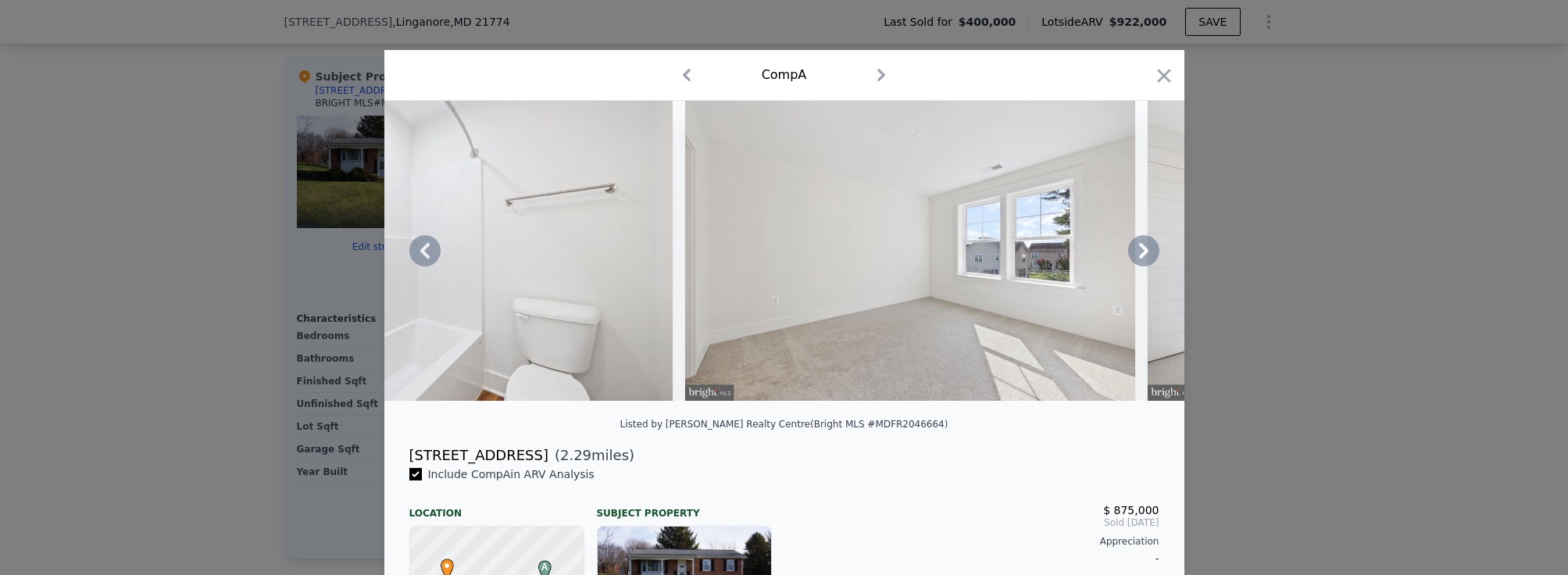
click at [1136, 258] on icon at bounding box center [1143, 251] width 31 height 31
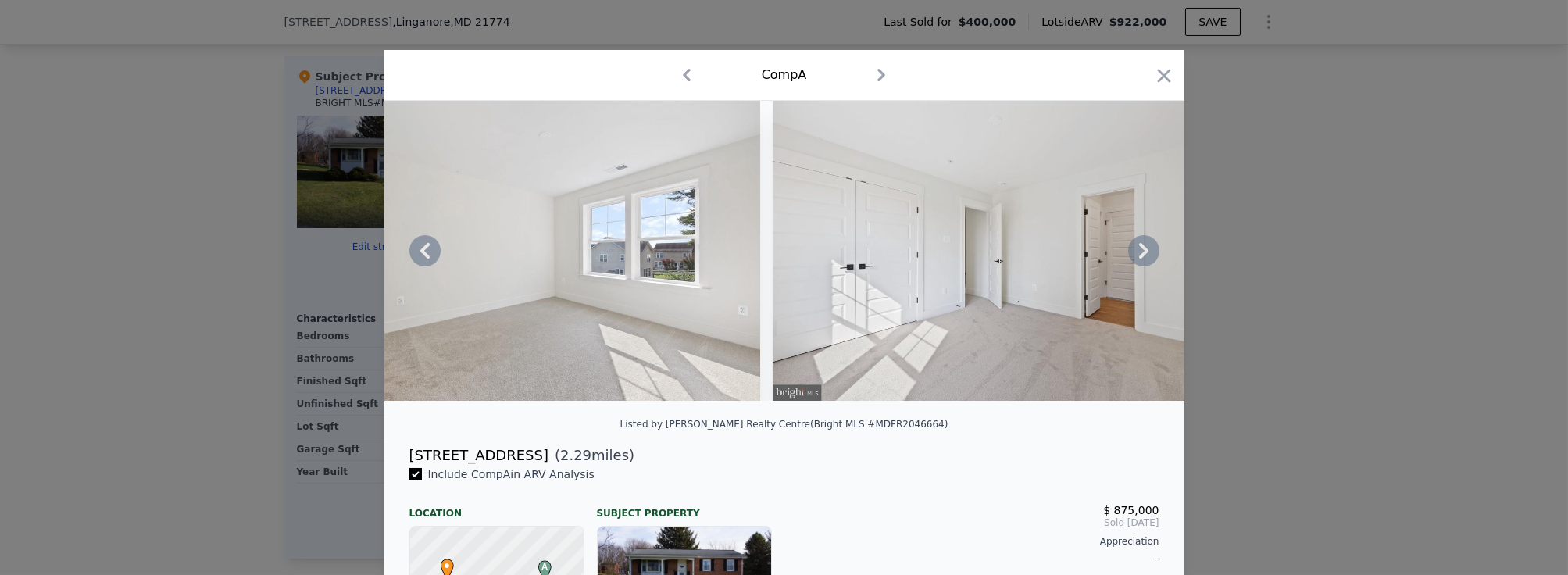
click at [1136, 258] on icon at bounding box center [1143, 251] width 31 height 31
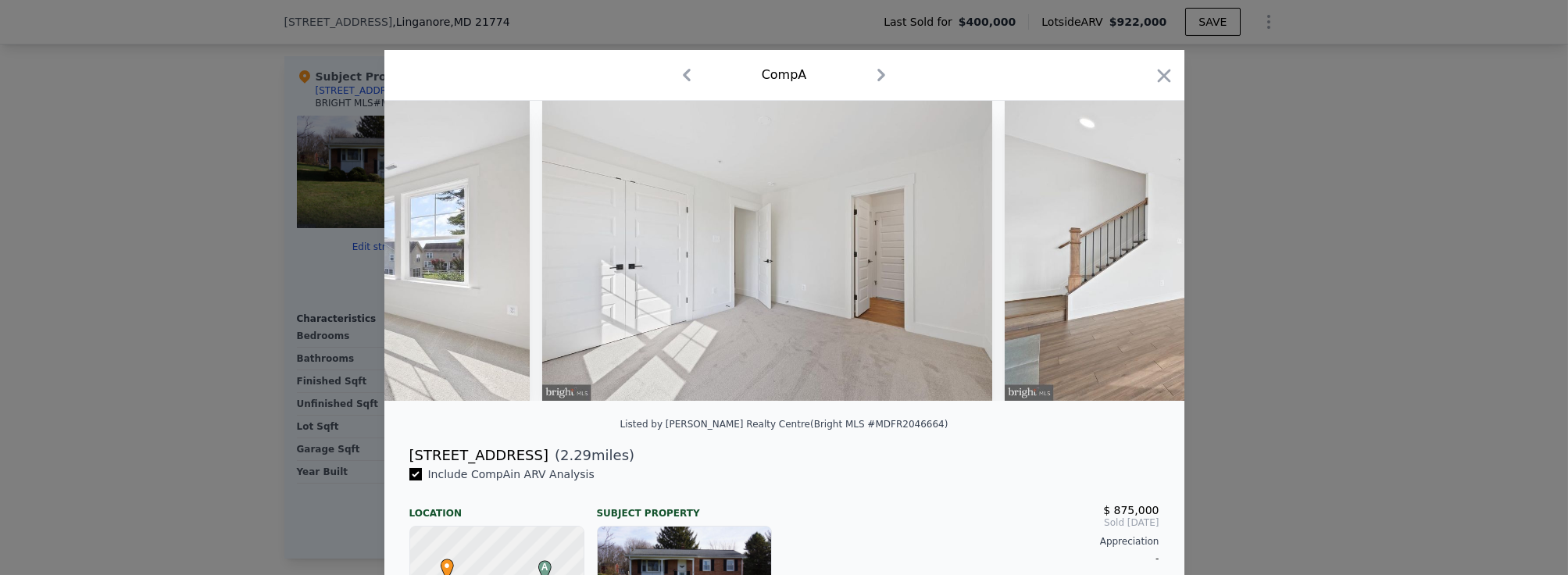
scroll to position [0, 5996]
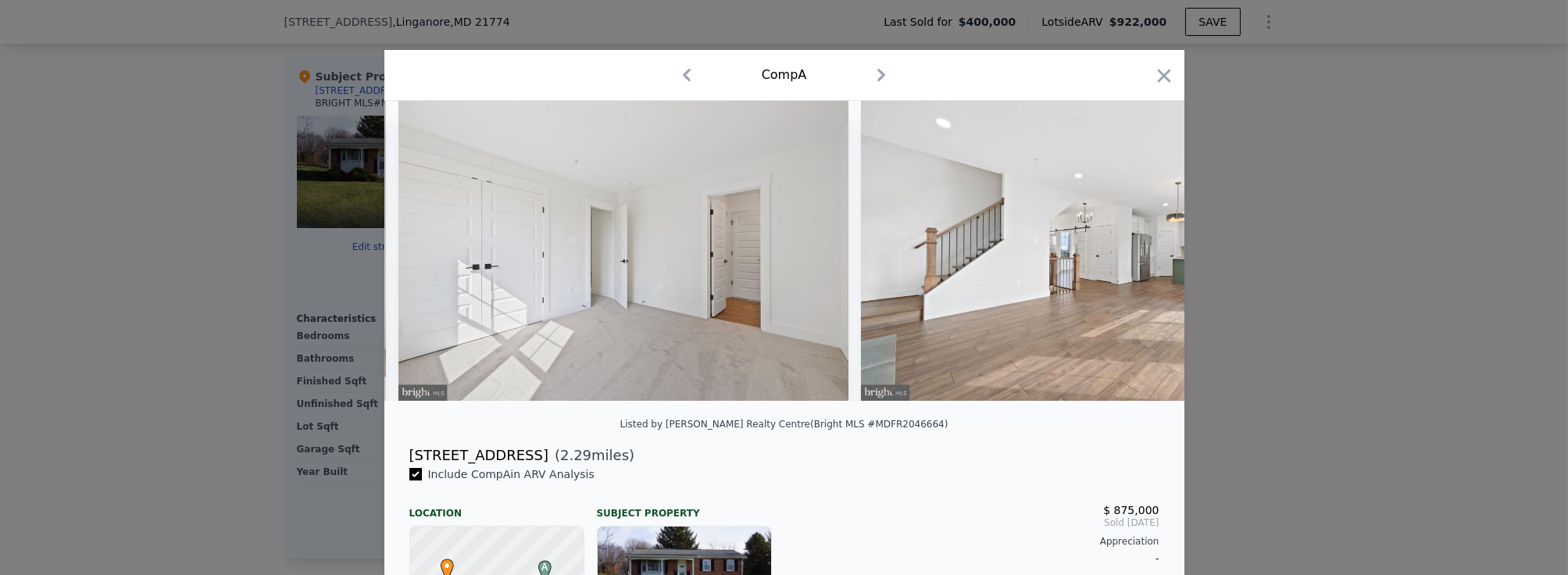
click at [1336, 281] on div at bounding box center [784, 288] width 1568 height 575
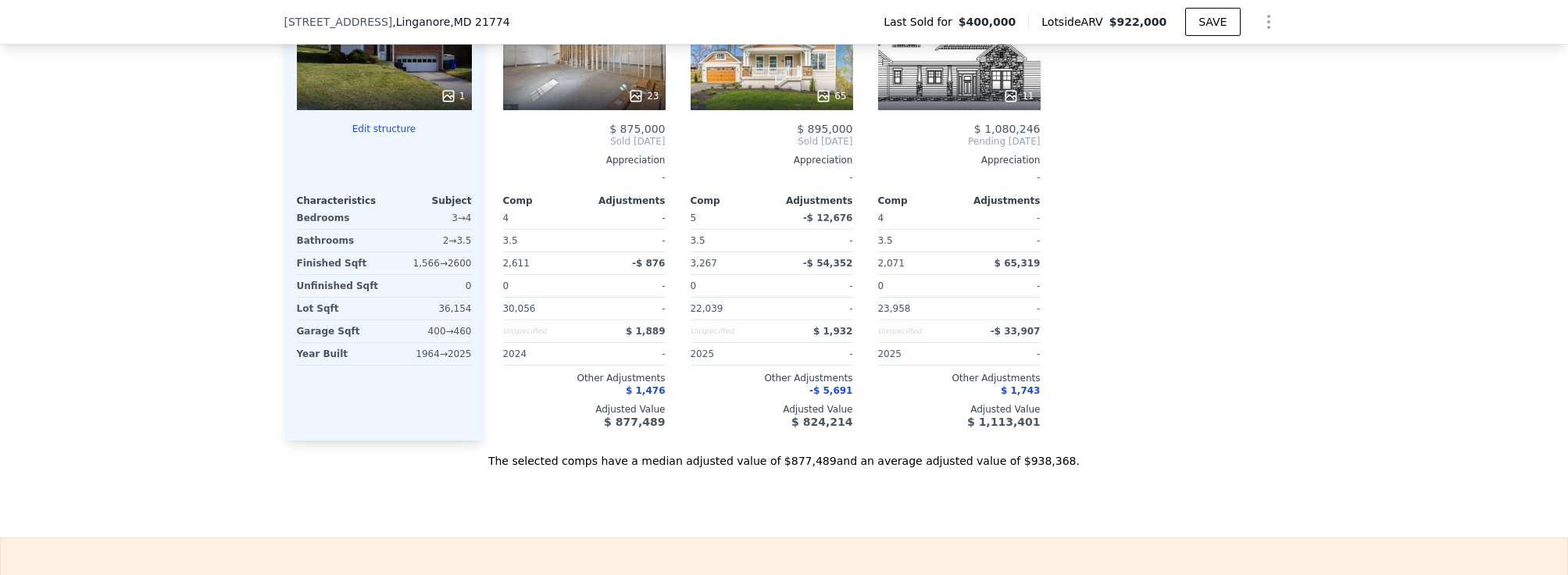
scroll to position [1557, 0]
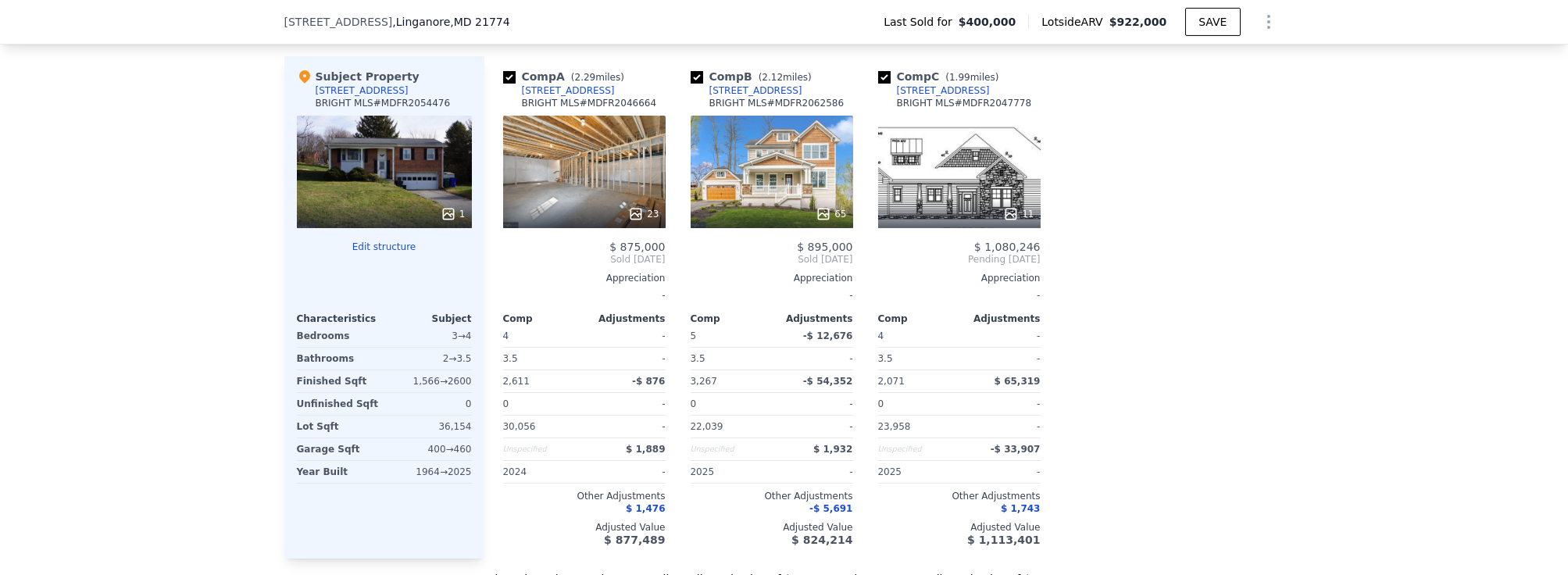
click at [582, 161] on div "23" at bounding box center [584, 171] width 163 height 113
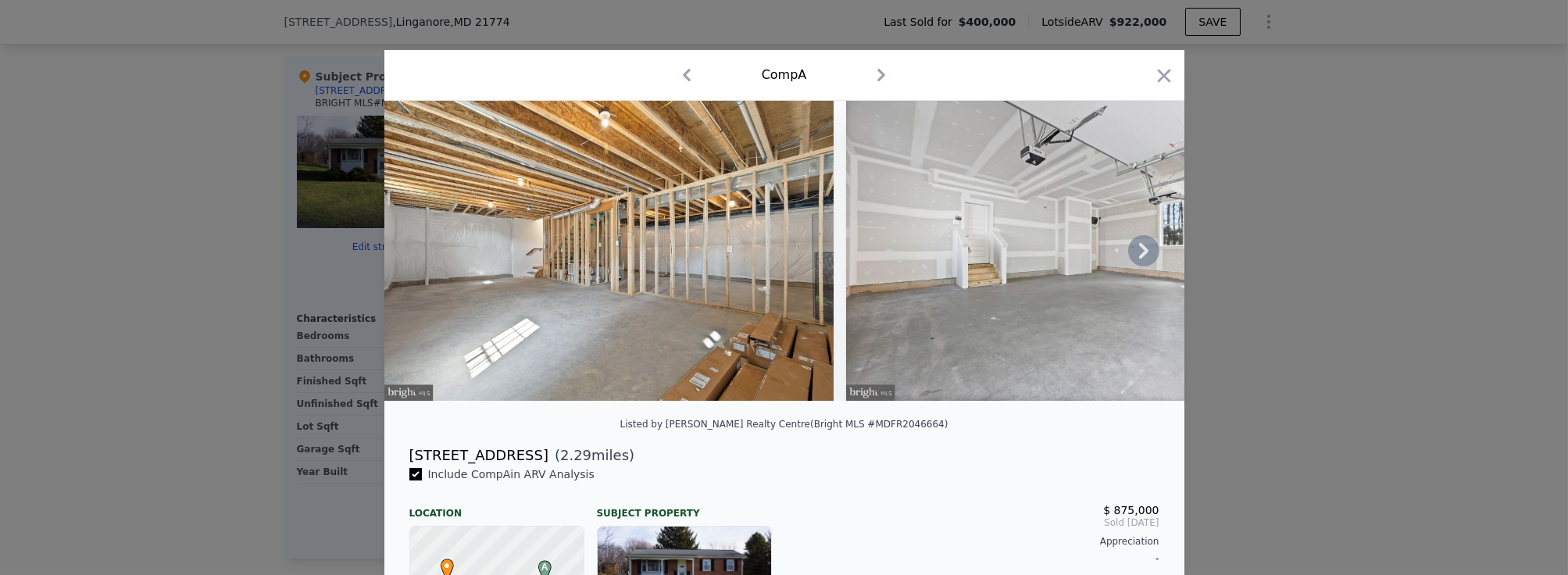
click at [1146, 256] on icon at bounding box center [1143, 251] width 31 height 31
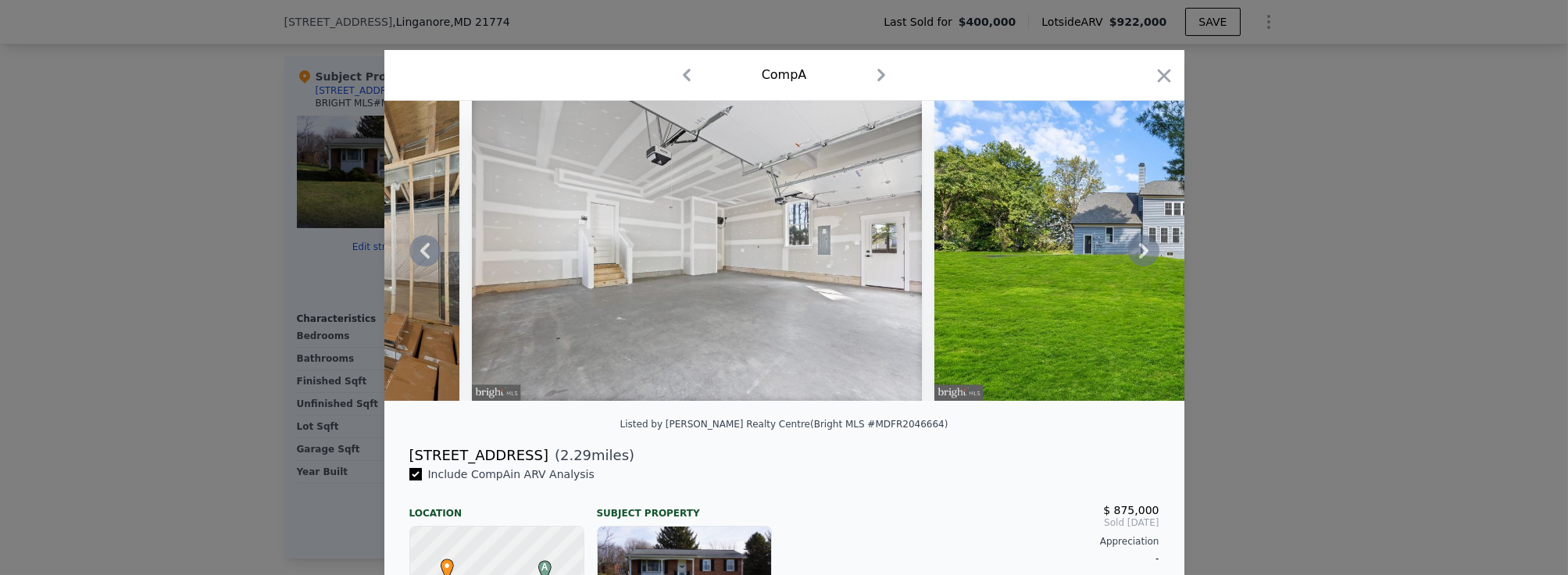
click at [1146, 256] on icon at bounding box center [1143, 251] width 31 height 31
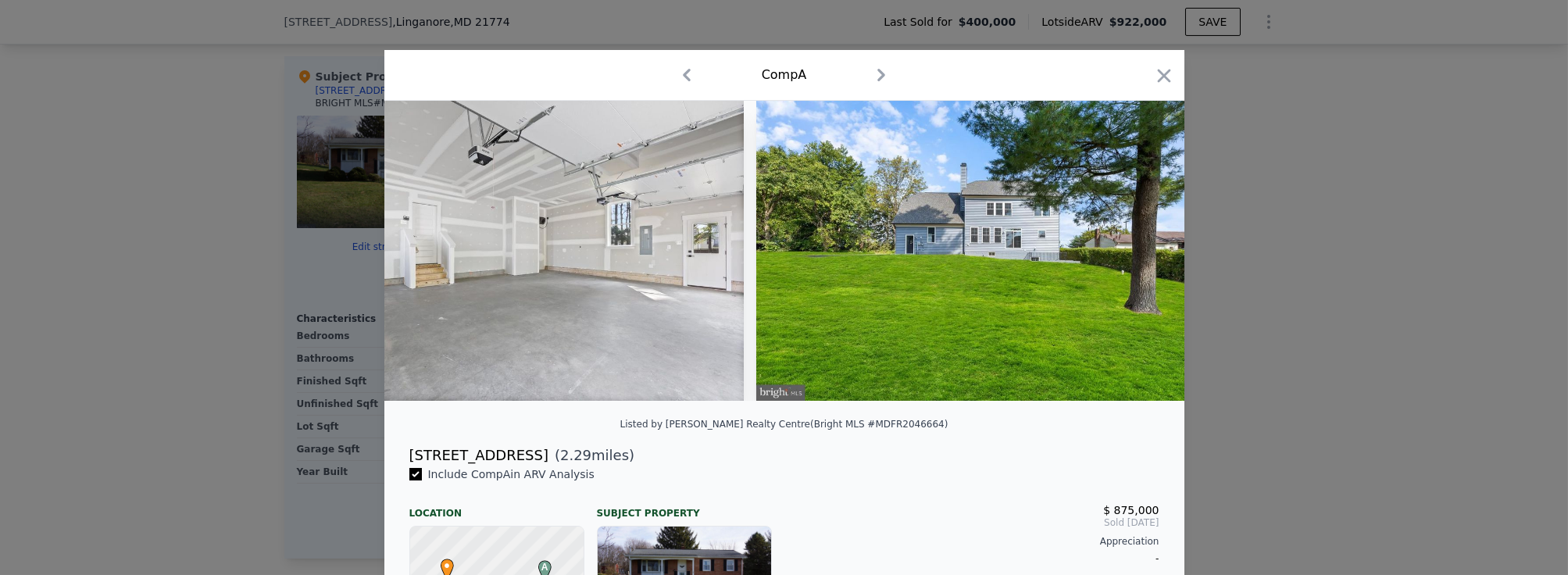
scroll to position [0, 749]
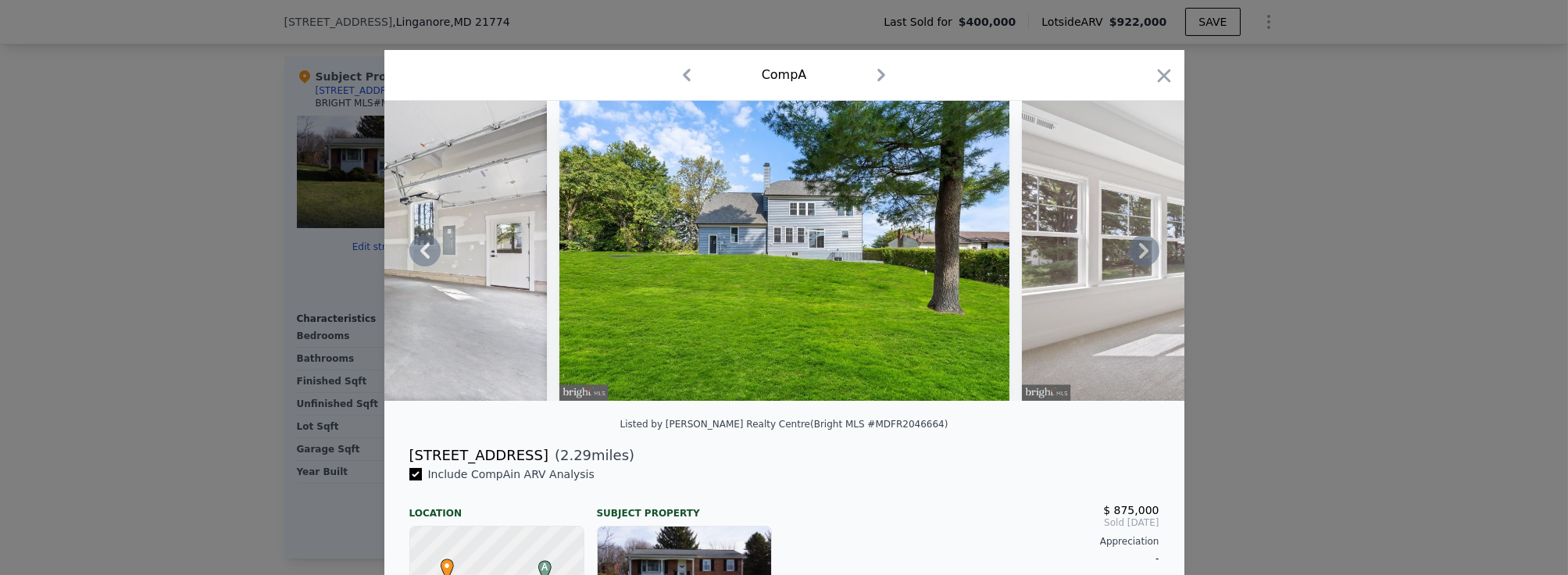
click at [1146, 256] on icon at bounding box center [1143, 251] width 31 height 31
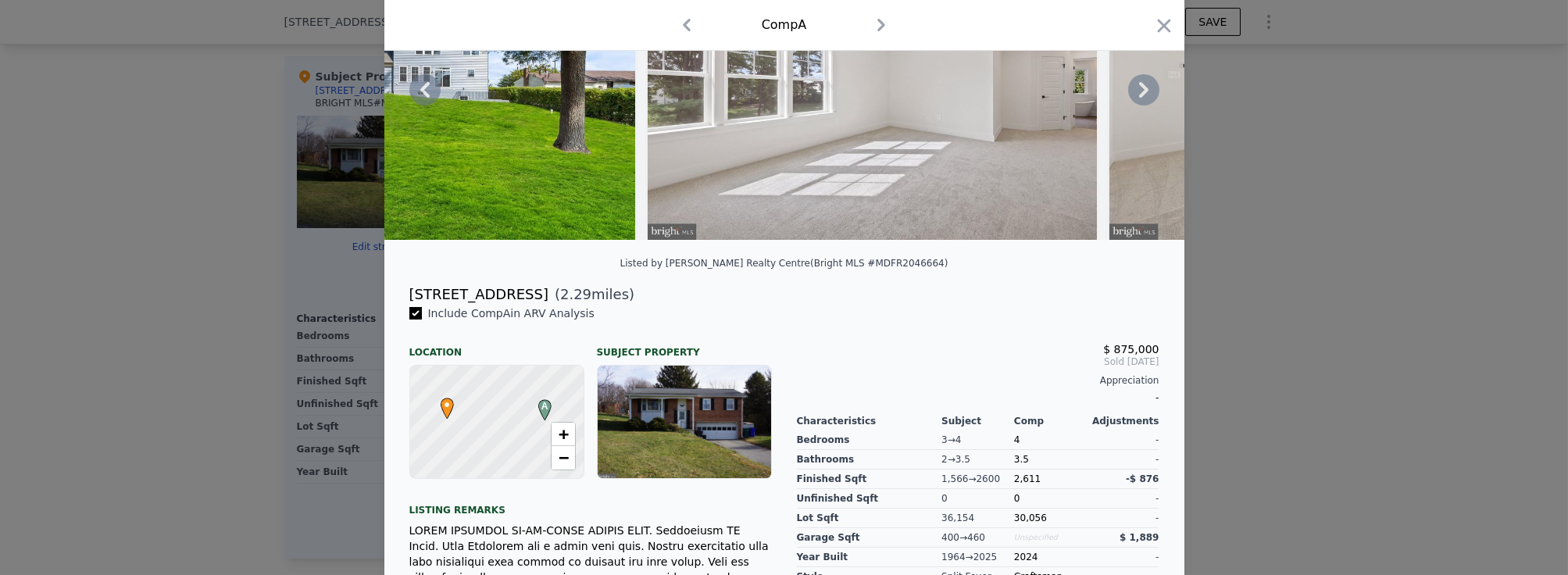
scroll to position [0, 0]
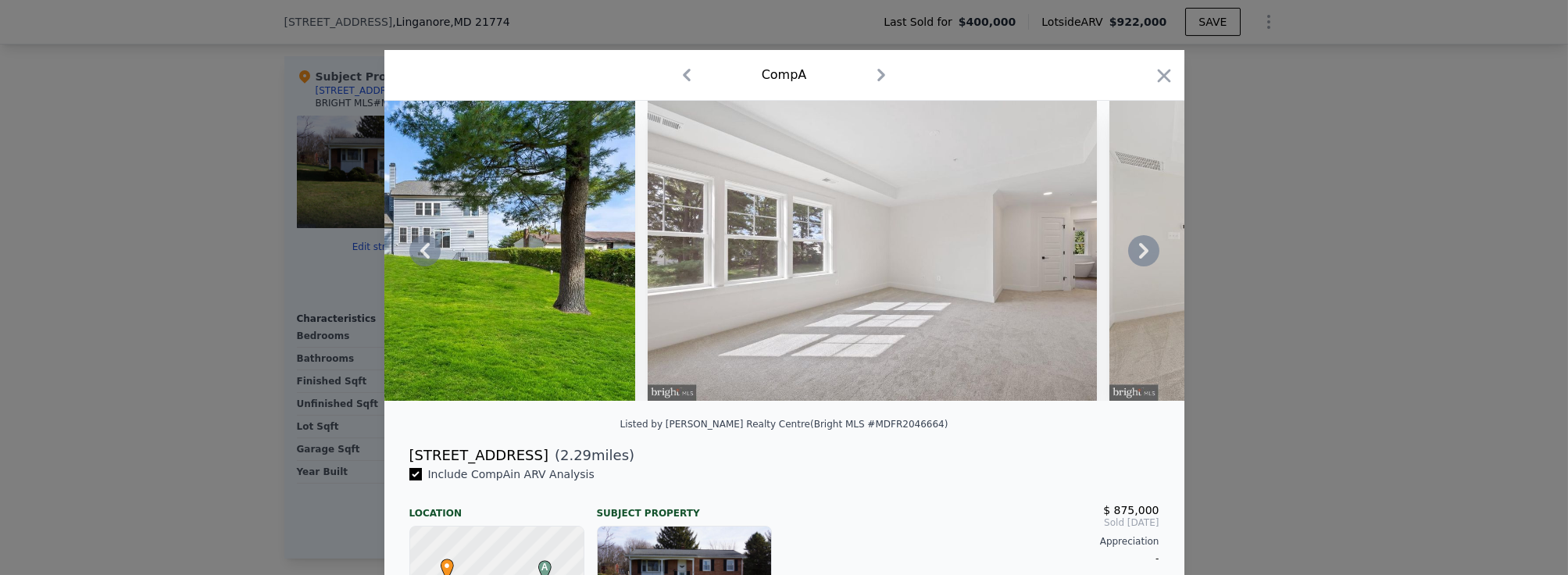
click at [1129, 251] on icon at bounding box center [1143, 251] width 31 height 31
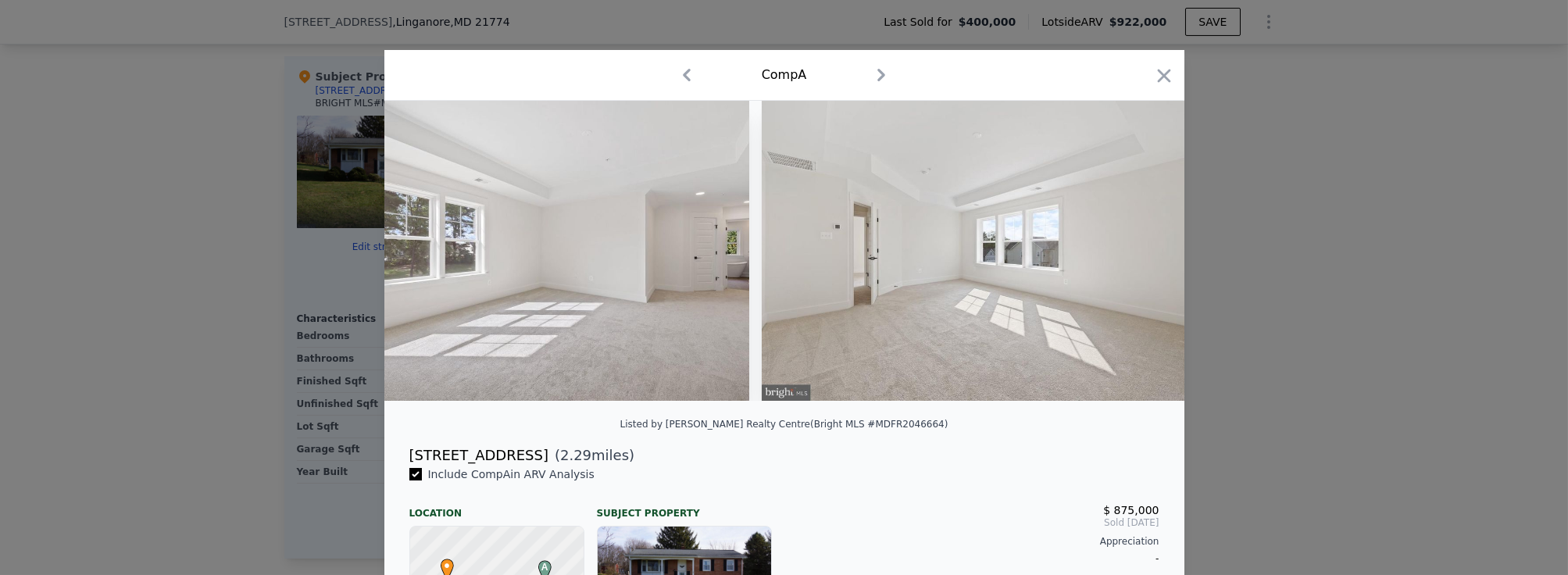
scroll to position [0, 1499]
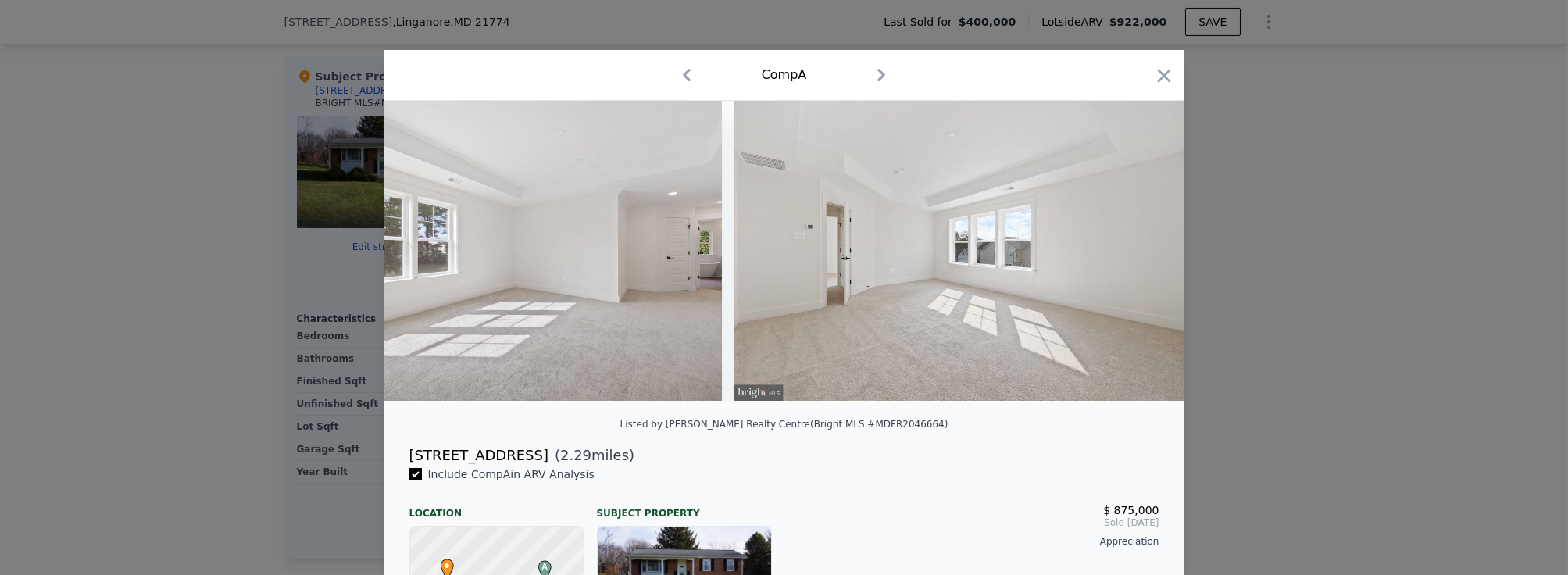
click at [1129, 251] on div at bounding box center [785, 251] width 800 height 300
click at [1140, 251] on icon at bounding box center [1144, 251] width 9 height 16
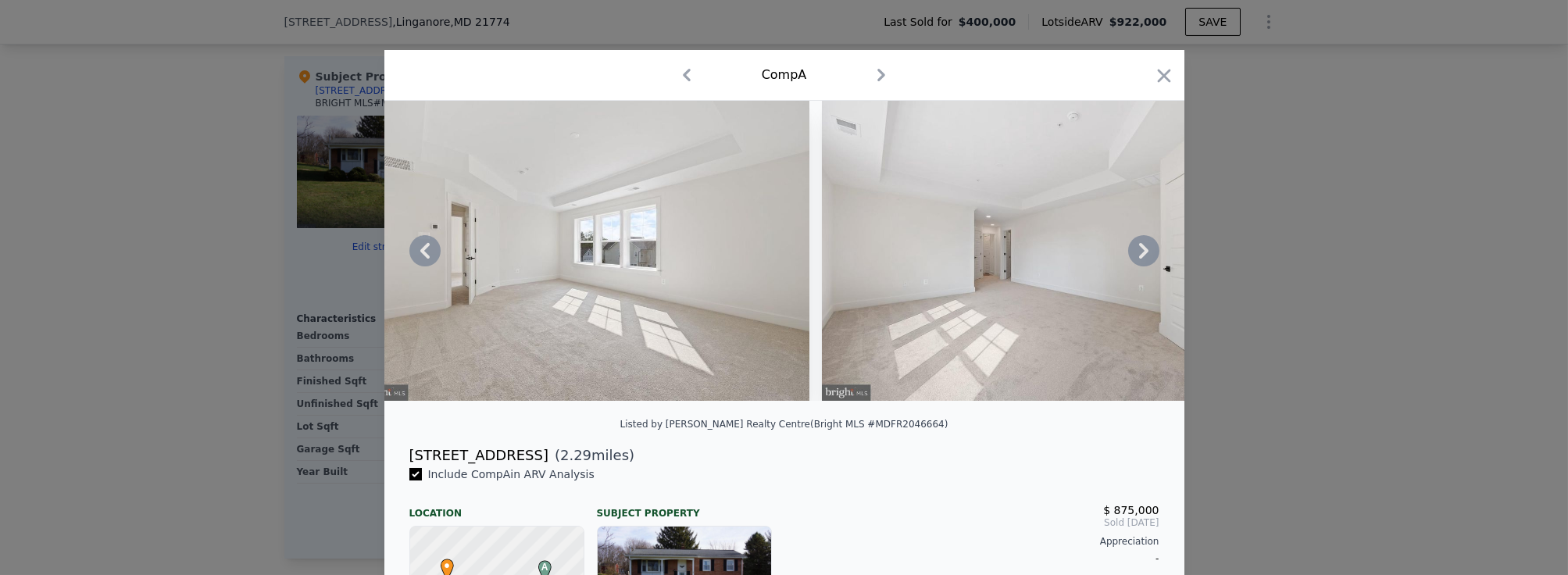
click at [1140, 251] on icon at bounding box center [1144, 251] width 9 height 16
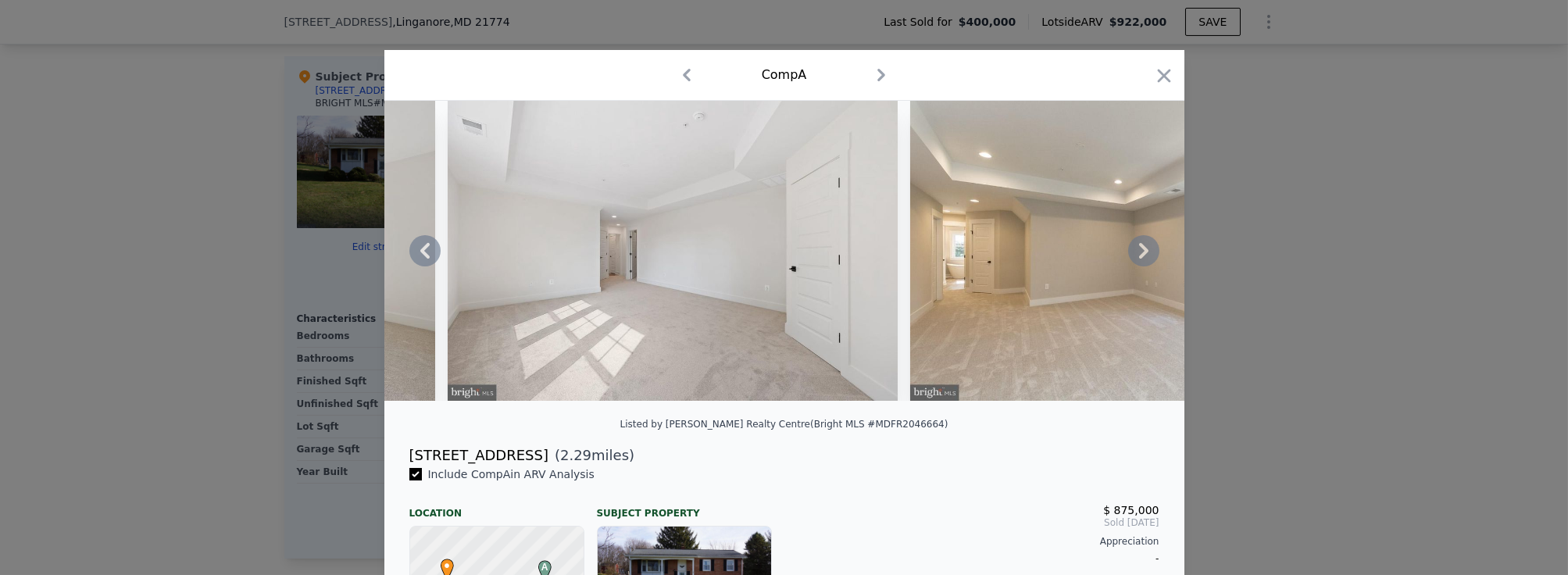
click at [1140, 251] on icon at bounding box center [1144, 251] width 9 height 16
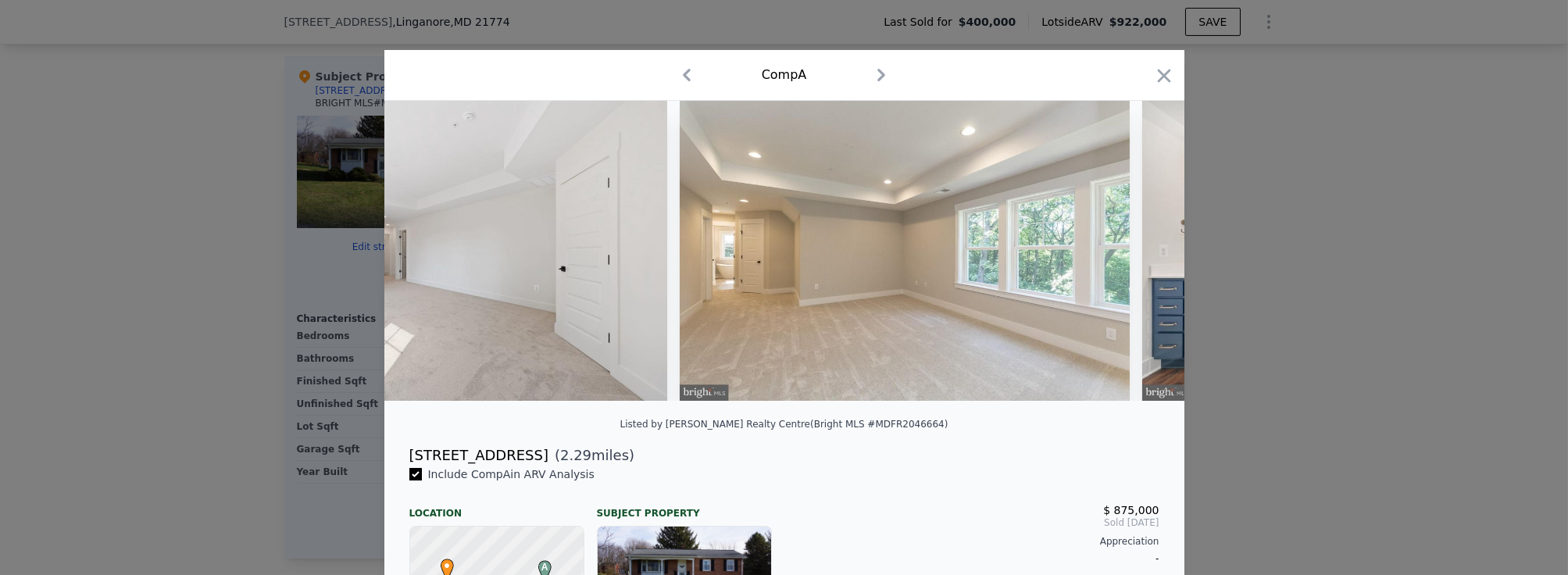
scroll to position [0, 2623]
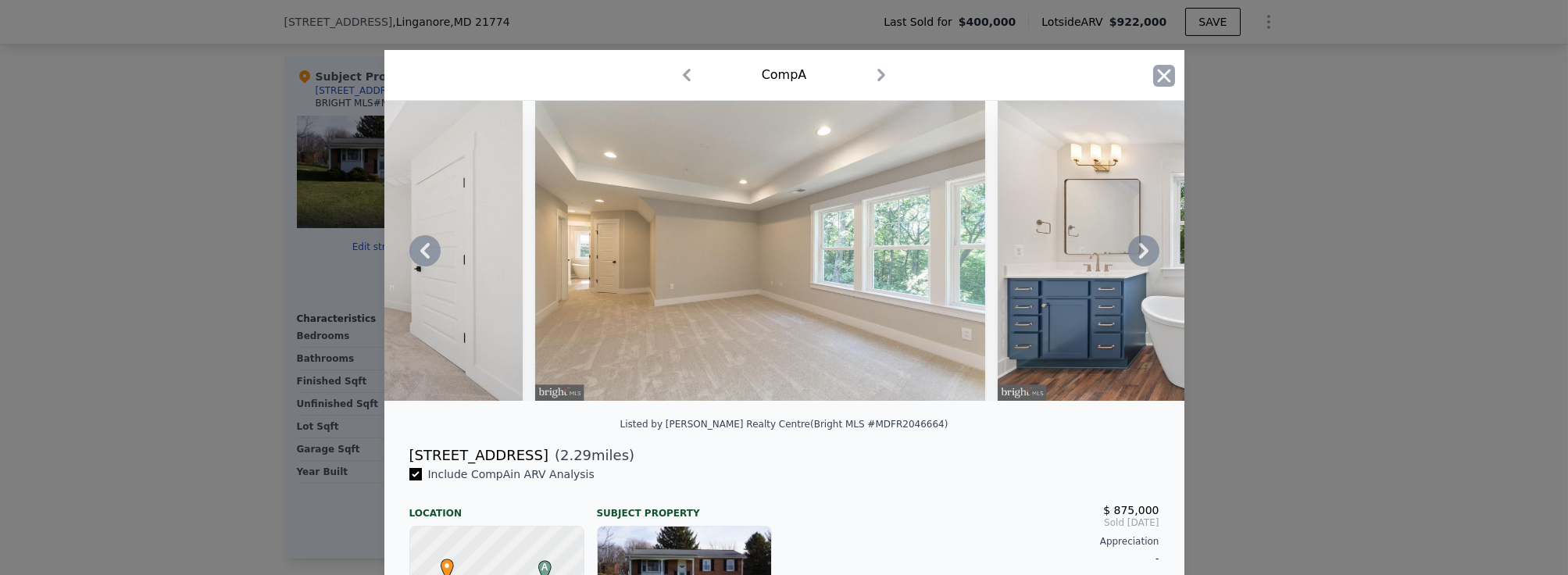
click at [1158, 77] on icon "button" at bounding box center [1164, 76] width 13 height 13
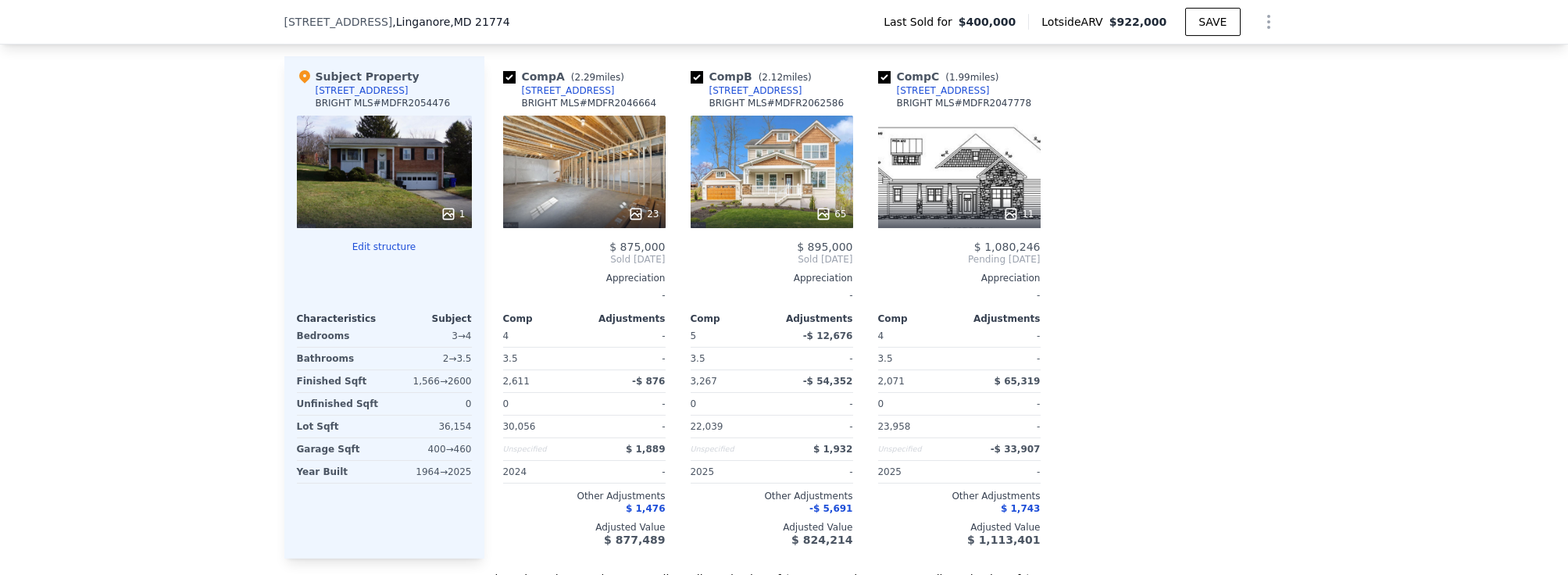
click at [763, 126] on div "65" at bounding box center [772, 171] width 163 height 113
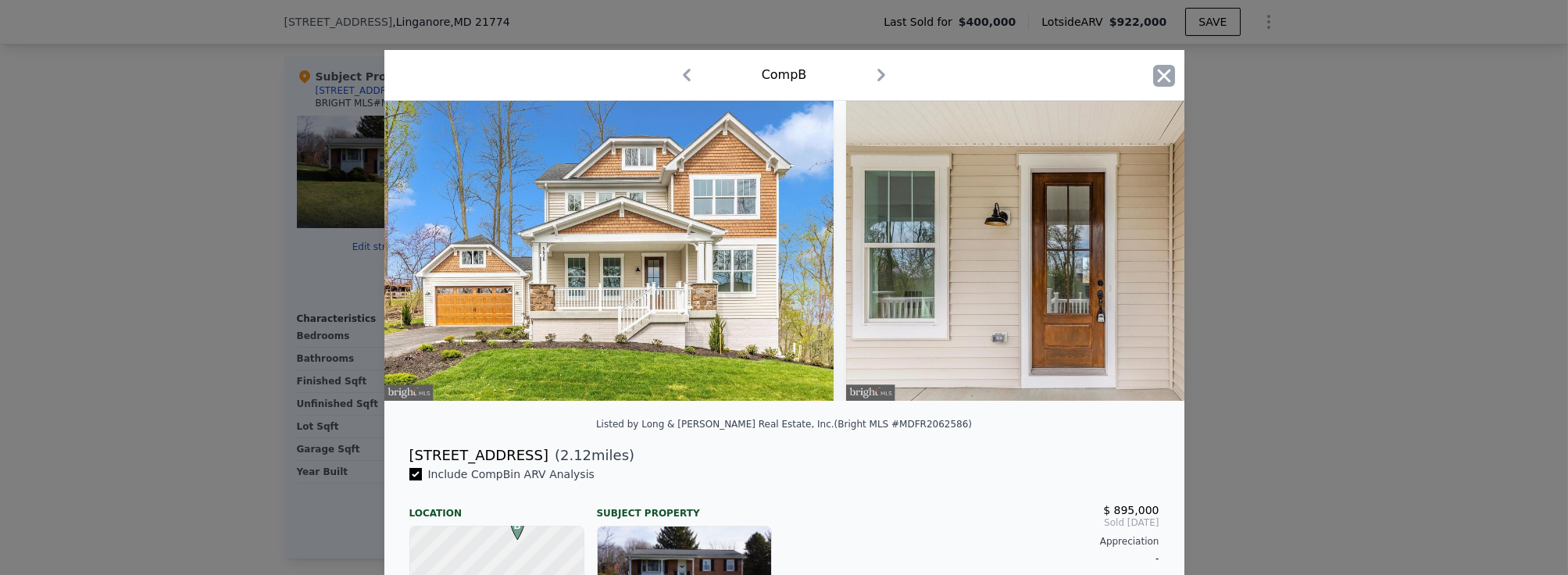
click at [1161, 75] on icon "button" at bounding box center [1164, 76] width 22 height 22
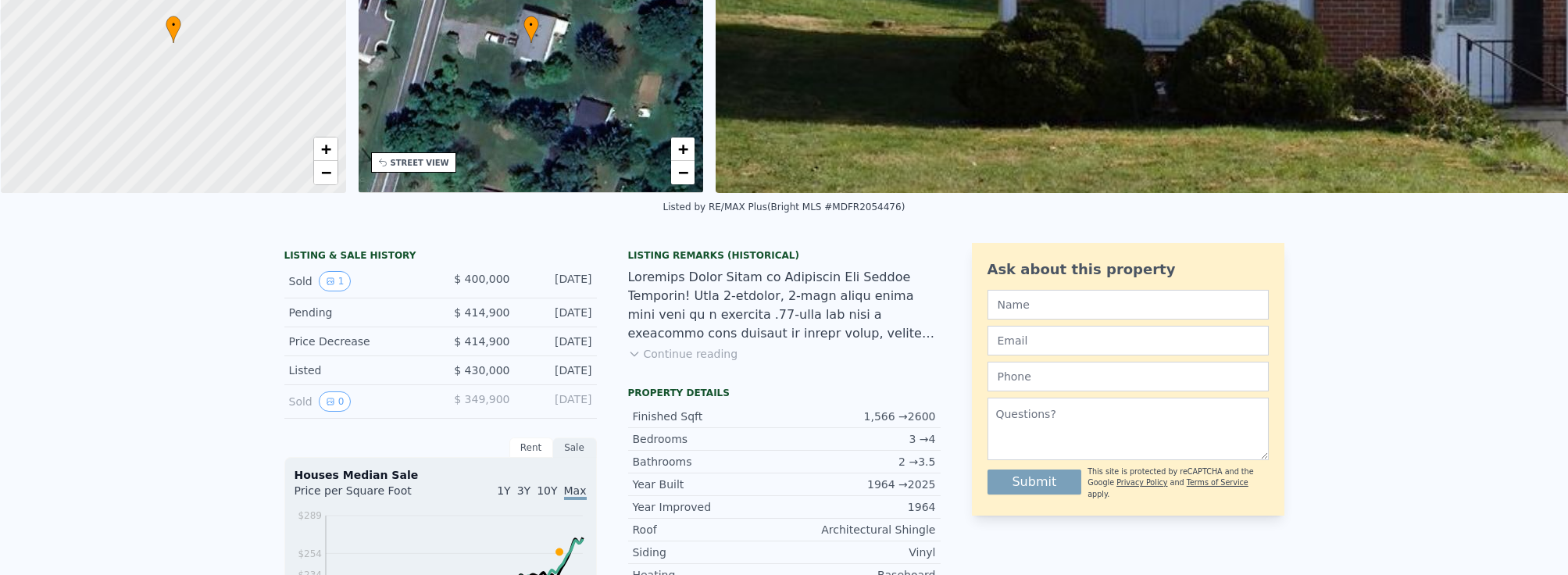
scroll to position [6, 0]
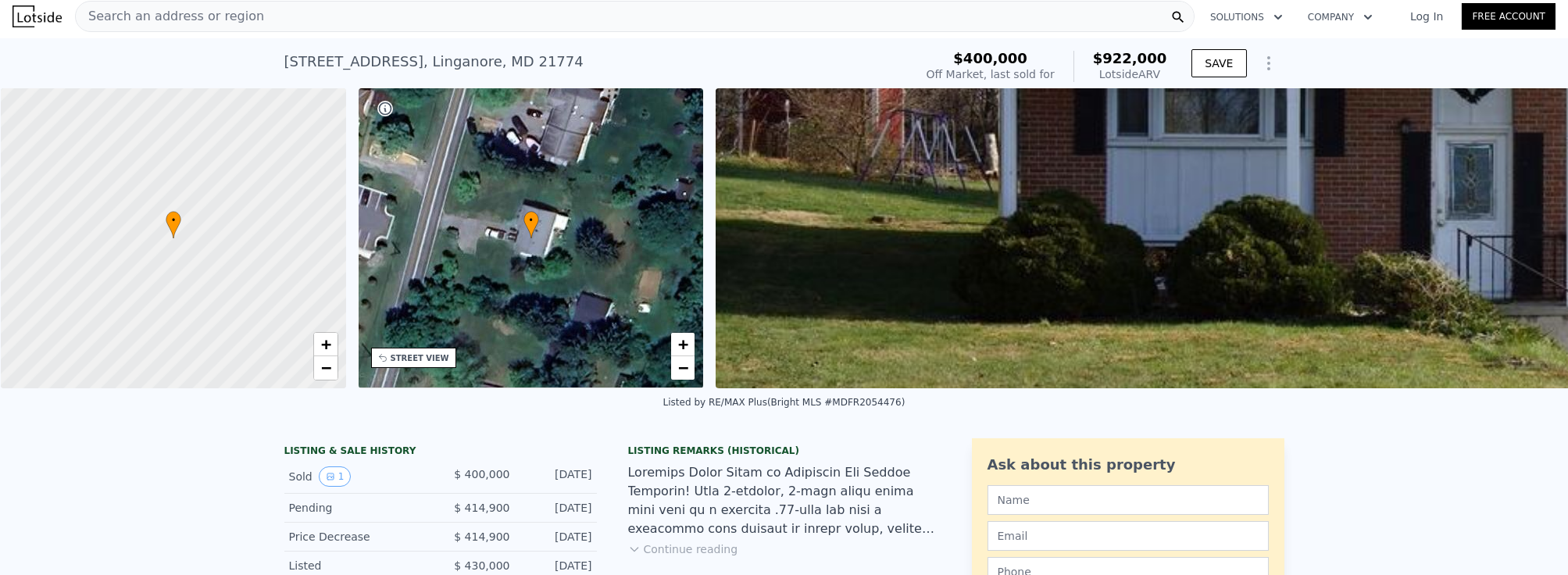
click at [1270, 61] on icon "Show Options" at bounding box center [1269, 63] width 19 height 19
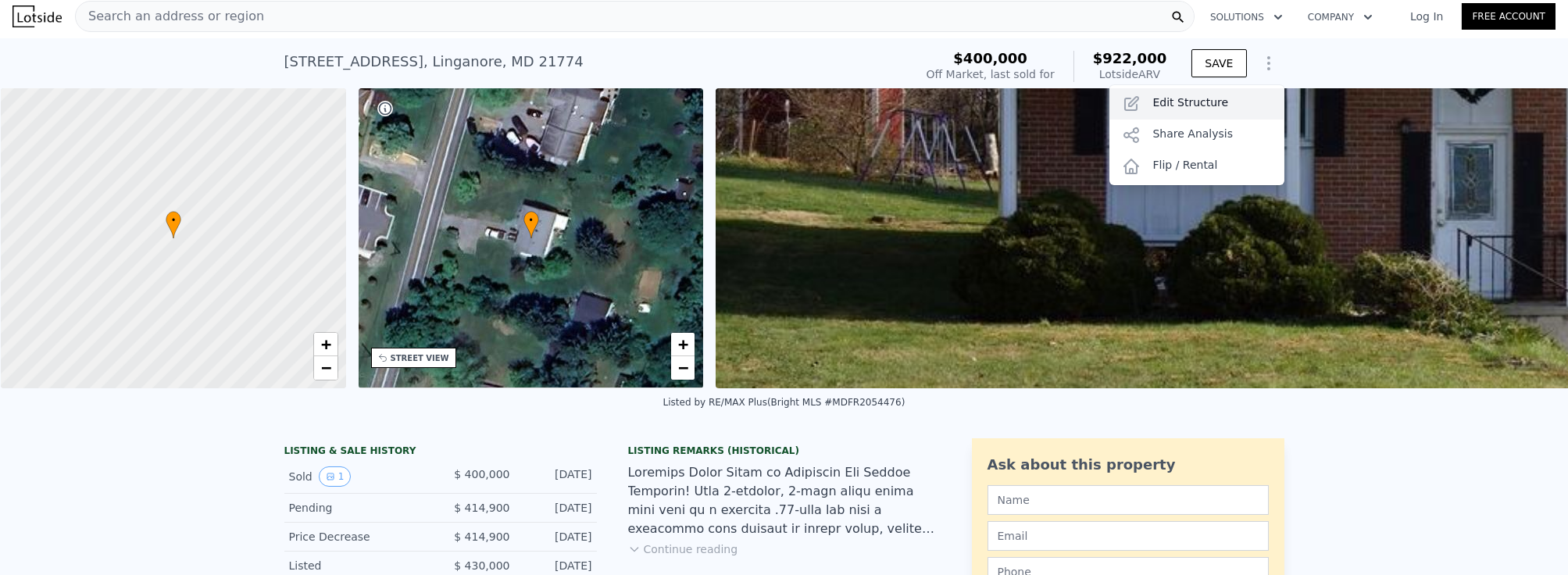
click at [1189, 96] on div "Edit Structure" at bounding box center [1196, 103] width 175 height 31
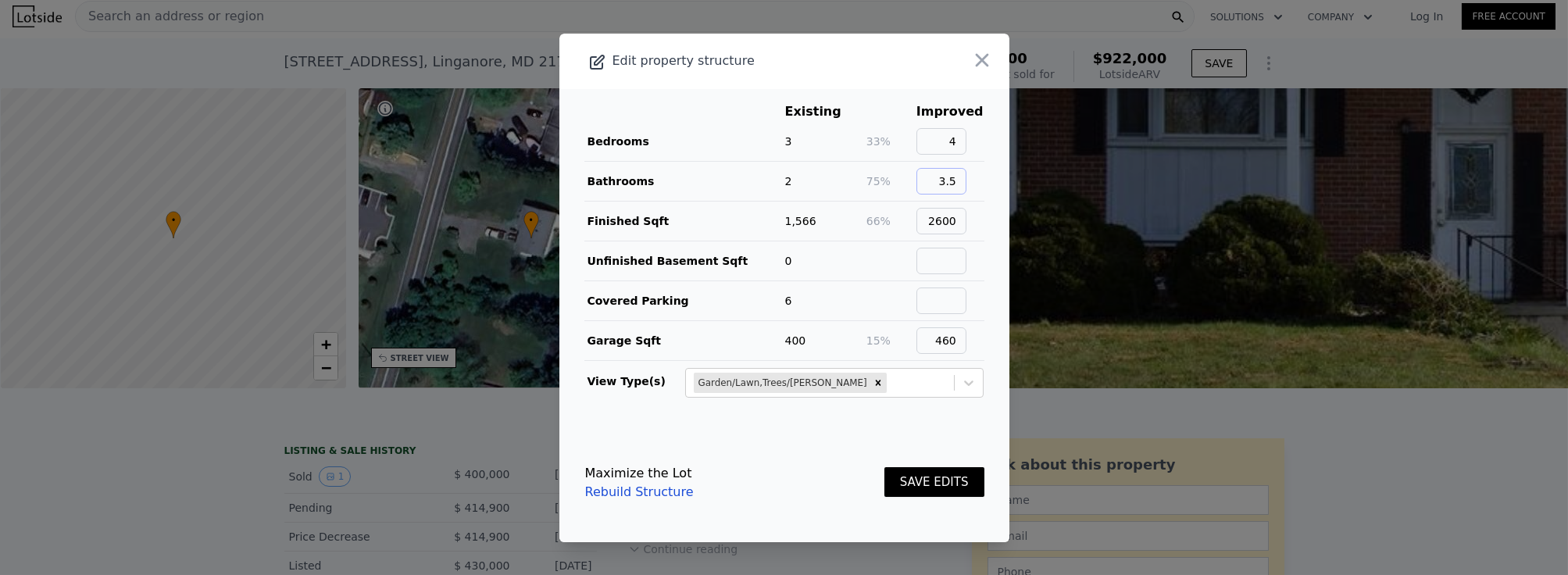
click at [954, 180] on input "3.5" at bounding box center [941, 182] width 50 height 26
type input "3"
click at [980, 210] on main "Existing Improved Bedrooms 3 33% 4 Bathrooms 2 50% 3 Finished Sqft 1,566 66% 26…" at bounding box center [785, 256] width 450 height 335
click at [943, 222] on input "2600" at bounding box center [941, 221] width 50 height 26
type input "2120"
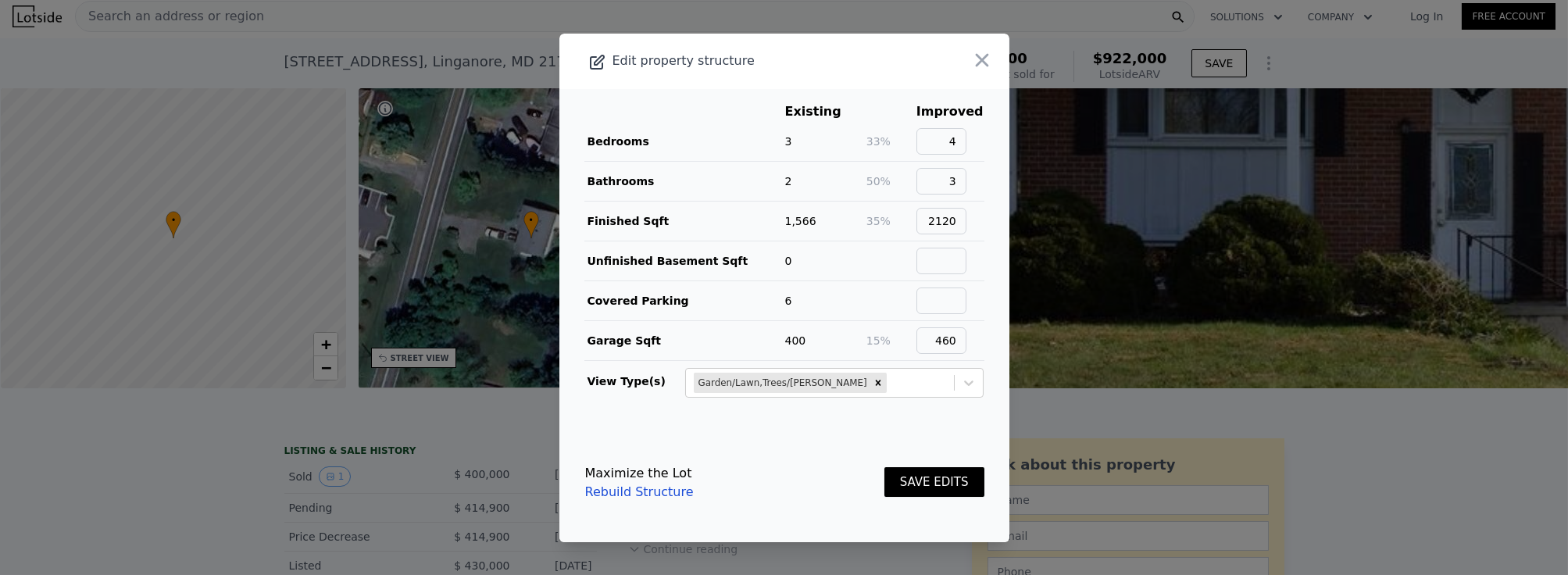
click at [997, 293] on main "Existing Improved Bedrooms 3 33% 4 Bathrooms 2 50% 3 Finished Sqft 1,566 35% 21…" at bounding box center [785, 256] width 450 height 335
click at [951, 345] on input "460" at bounding box center [941, 340] width 50 height 26
click at [961, 337] on input "460" at bounding box center [941, 340] width 50 height 26
type input "4"
type input "675"
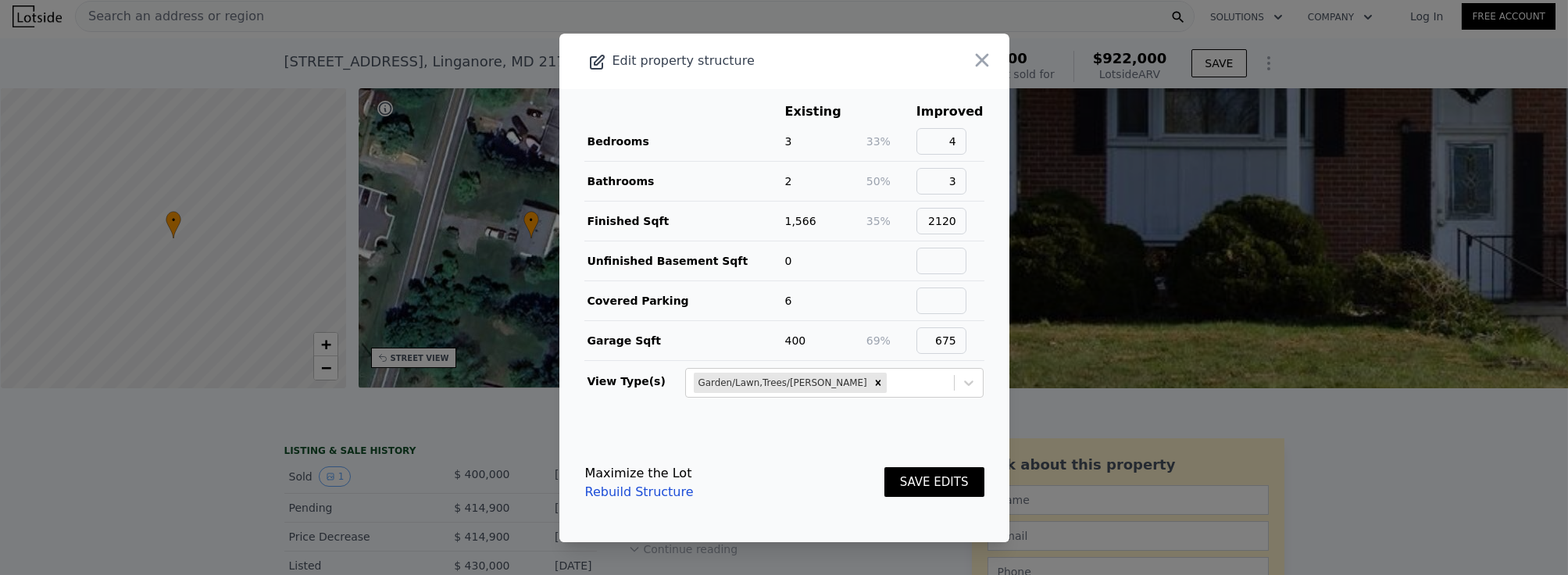
click at [837, 416] on main "Existing Improved Bedrooms 3 33% 4 Bathrooms 2 50% 3 Finished Sqft 1,566 35% 21…" at bounding box center [785, 256] width 450 height 335
click at [929, 475] on button "SAVE EDITS" at bounding box center [934, 482] width 100 height 30
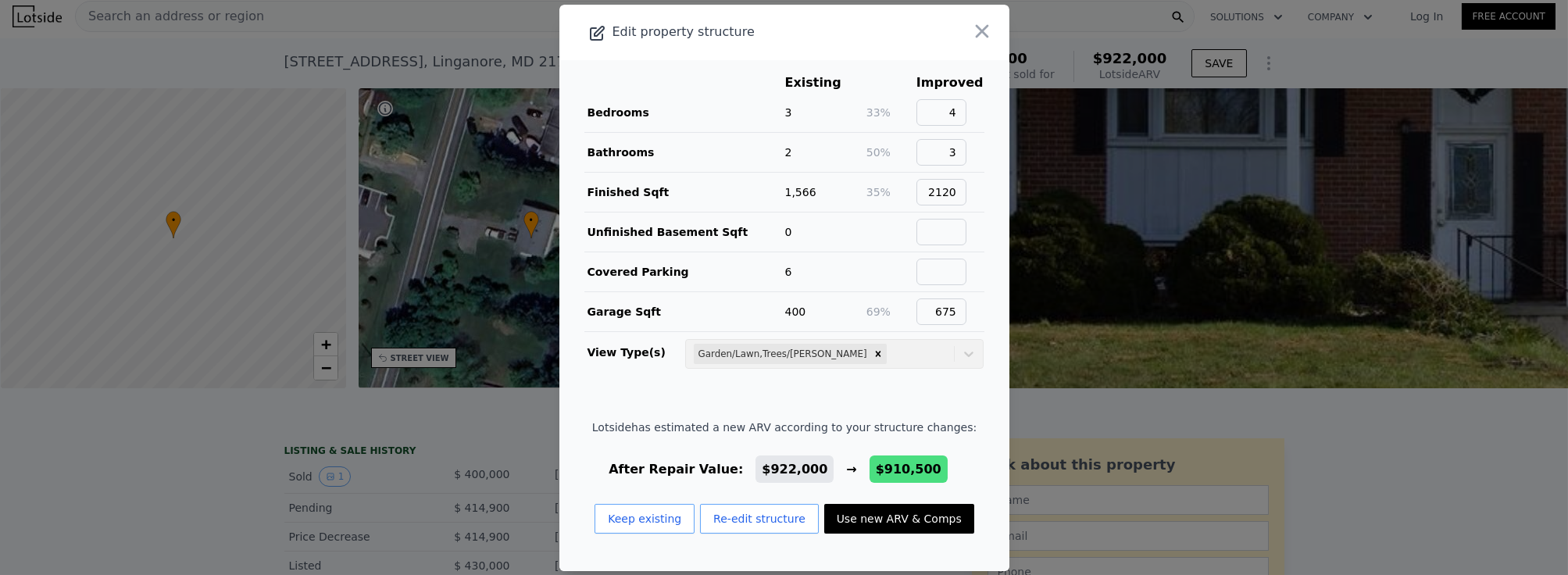
click at [786, 117] on span "3" at bounding box center [788, 112] width 7 height 12
click at [773, 514] on button "Re-edit structure" at bounding box center [759, 518] width 119 height 29
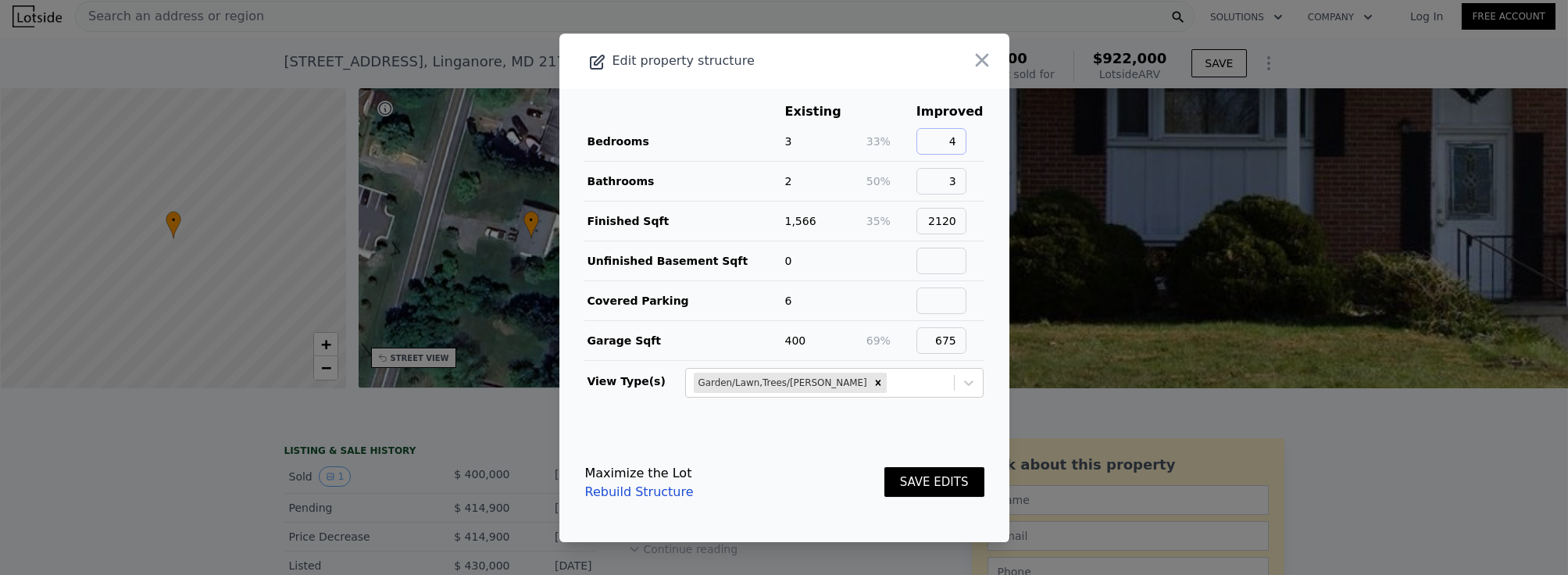
click at [962, 144] on input "4" at bounding box center [941, 142] width 50 height 26
type input "3"
click at [938, 478] on button "SAVE EDITS" at bounding box center [934, 482] width 100 height 30
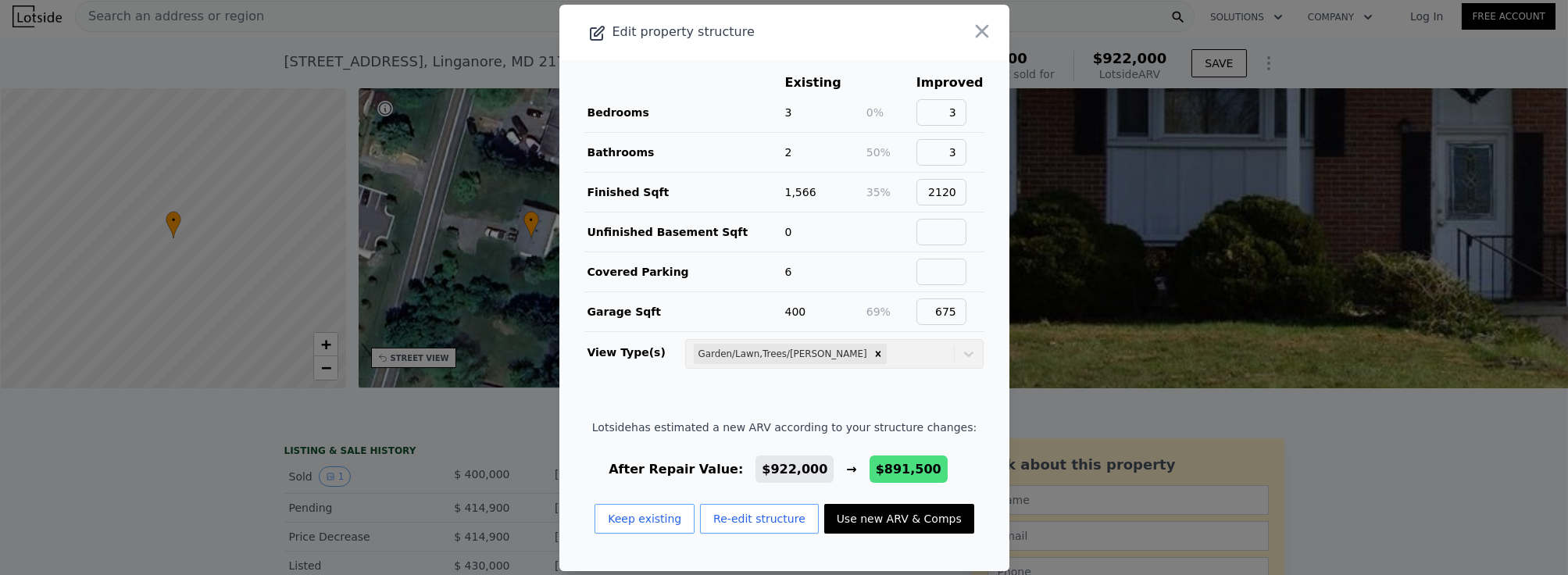
click at [878, 515] on button "Use new ARV & Comps" at bounding box center [899, 518] width 150 height 29
type input "4"
type input "2611"
type input "23958"
type input "$ 891,500"
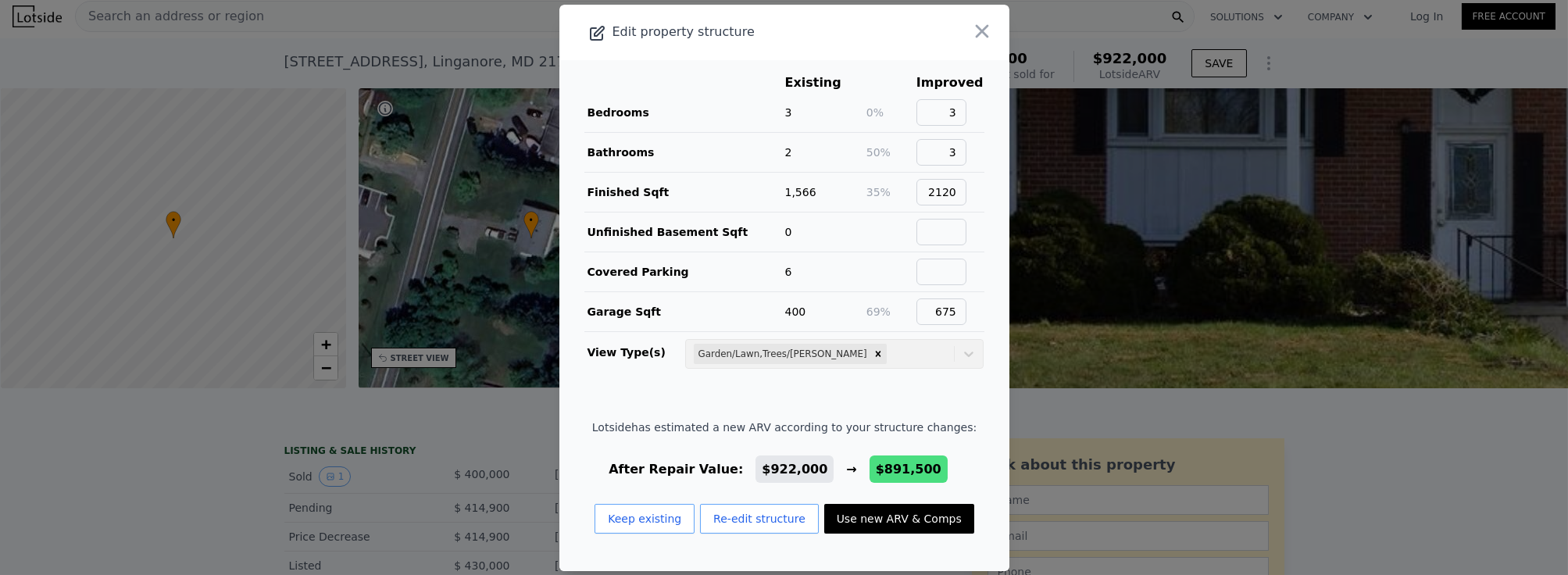
type input "-$ 131,665"
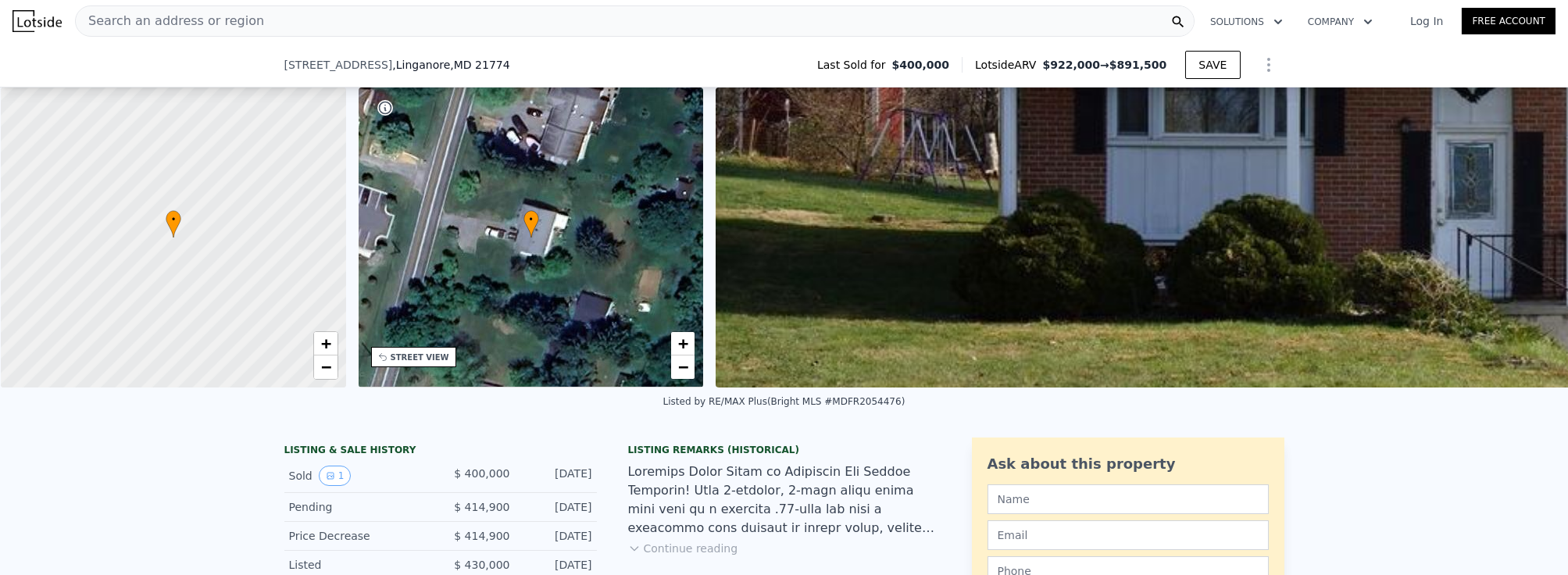
scroll to position [0, 0]
